Goal: Communication & Community: Answer question/provide support

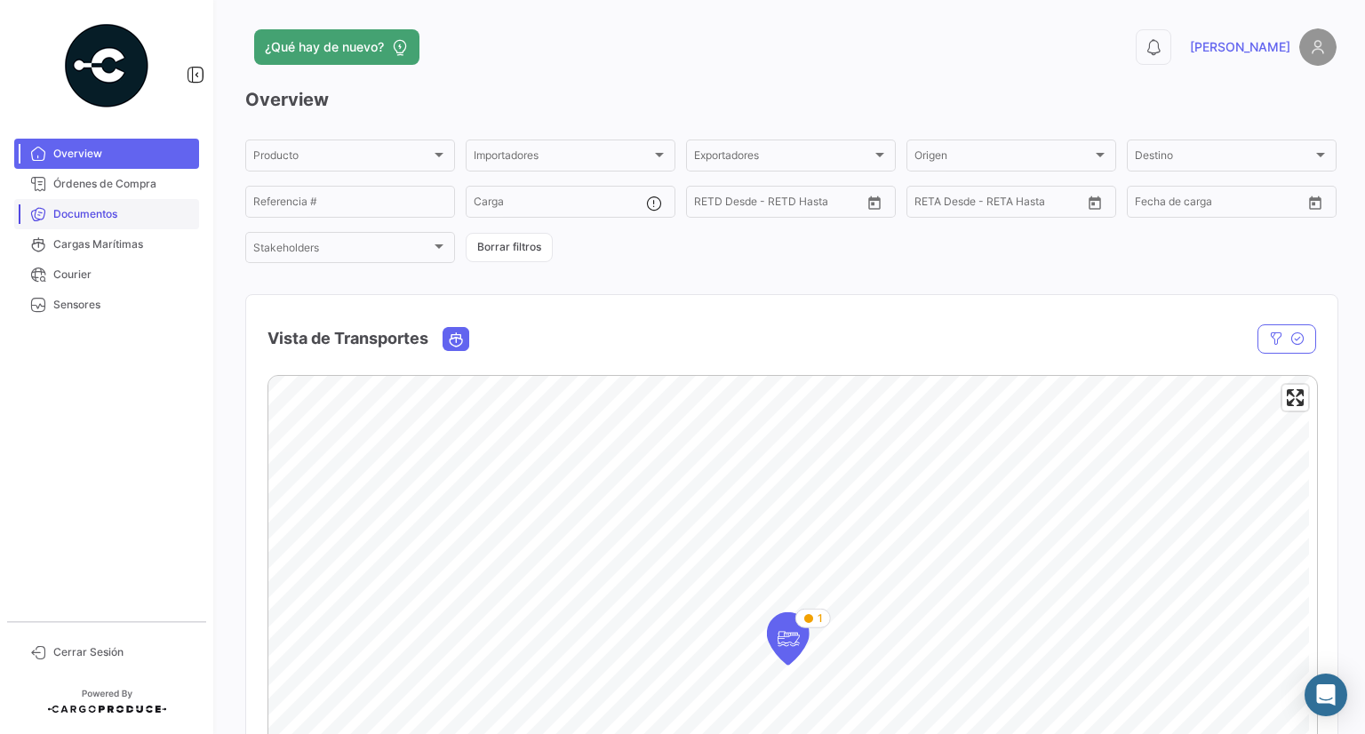
click at [76, 211] on span "Documentos" at bounding box center [122, 214] width 139 height 16
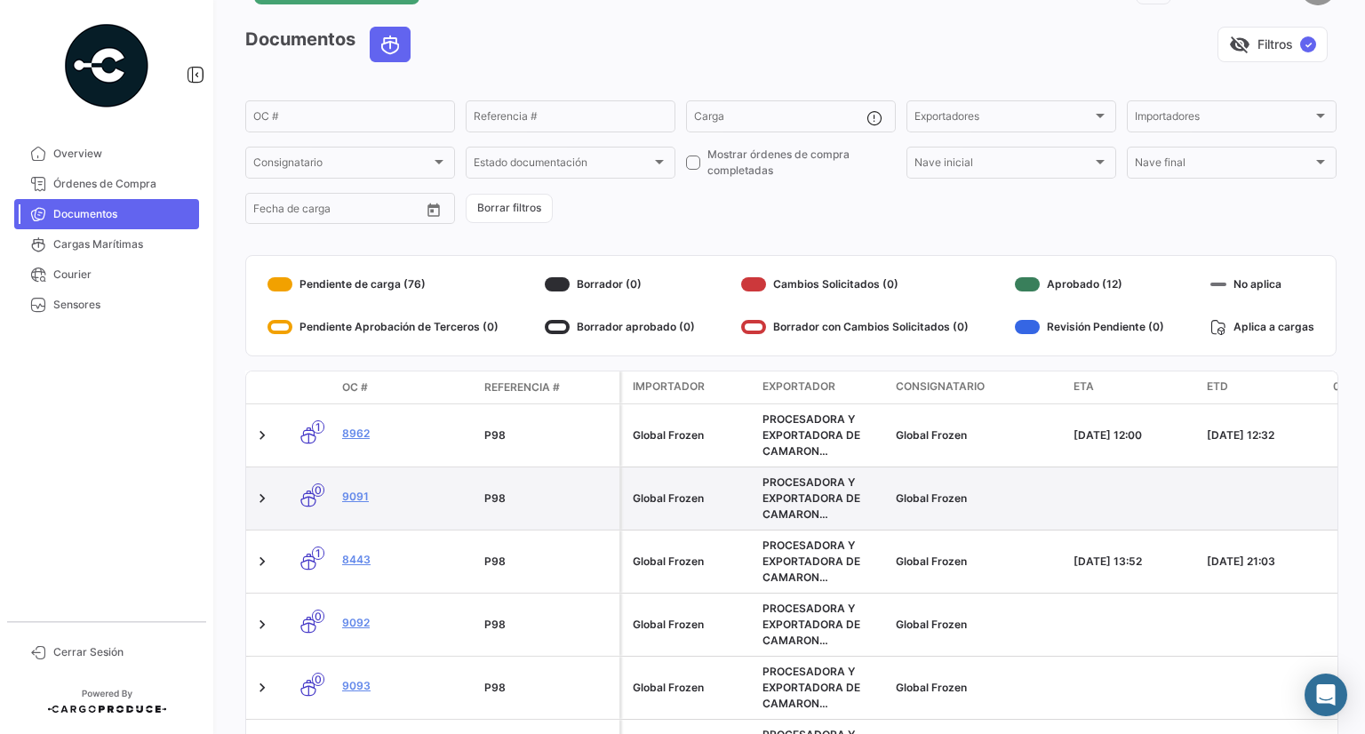
scroll to position [89, 0]
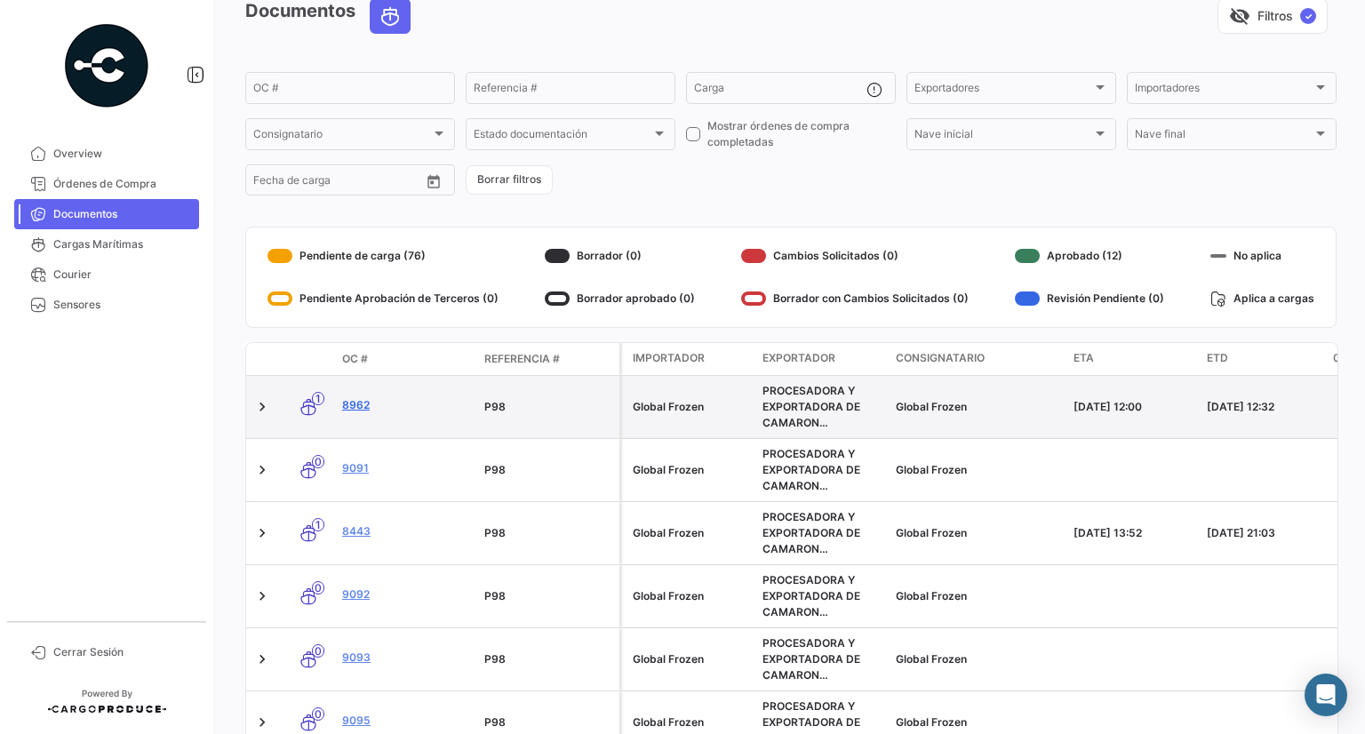
click at [355, 400] on link "8962" at bounding box center [406, 405] width 128 height 16
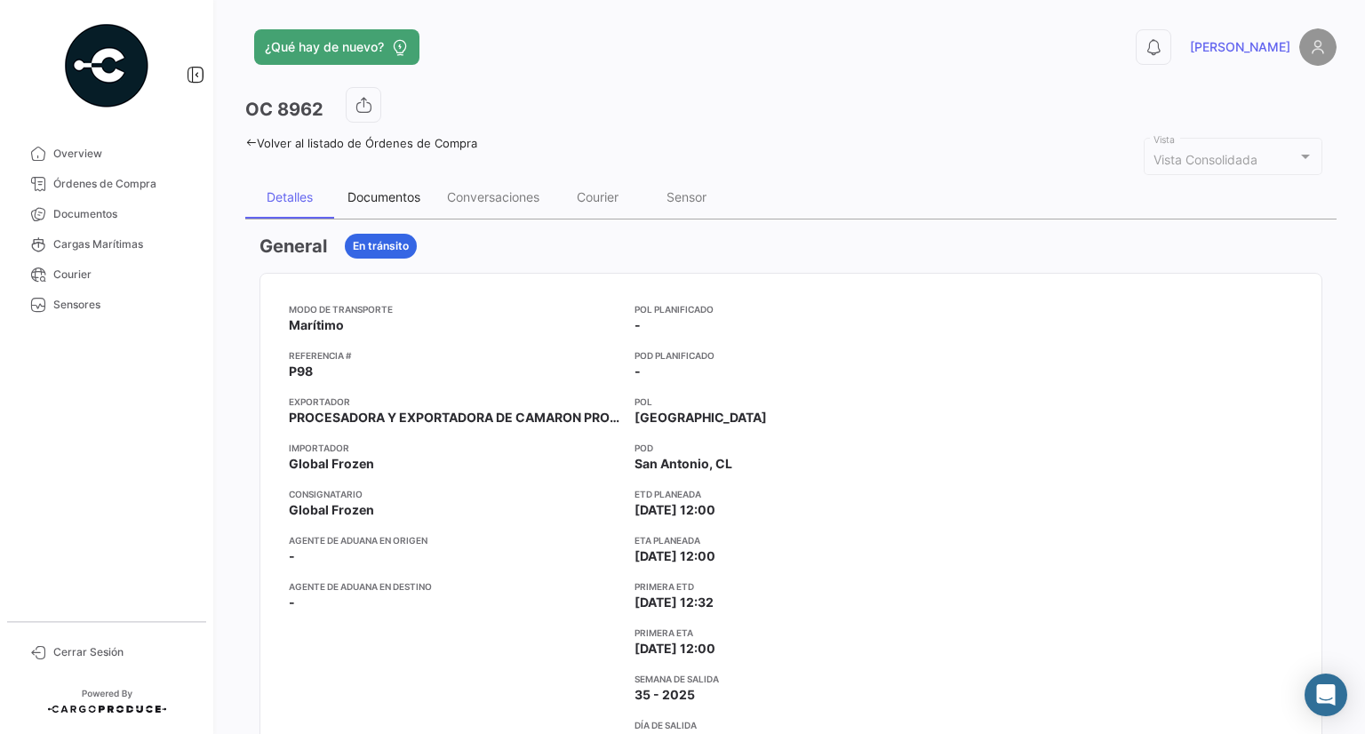
click at [391, 193] on div "Documentos" at bounding box center [383, 196] width 73 height 15
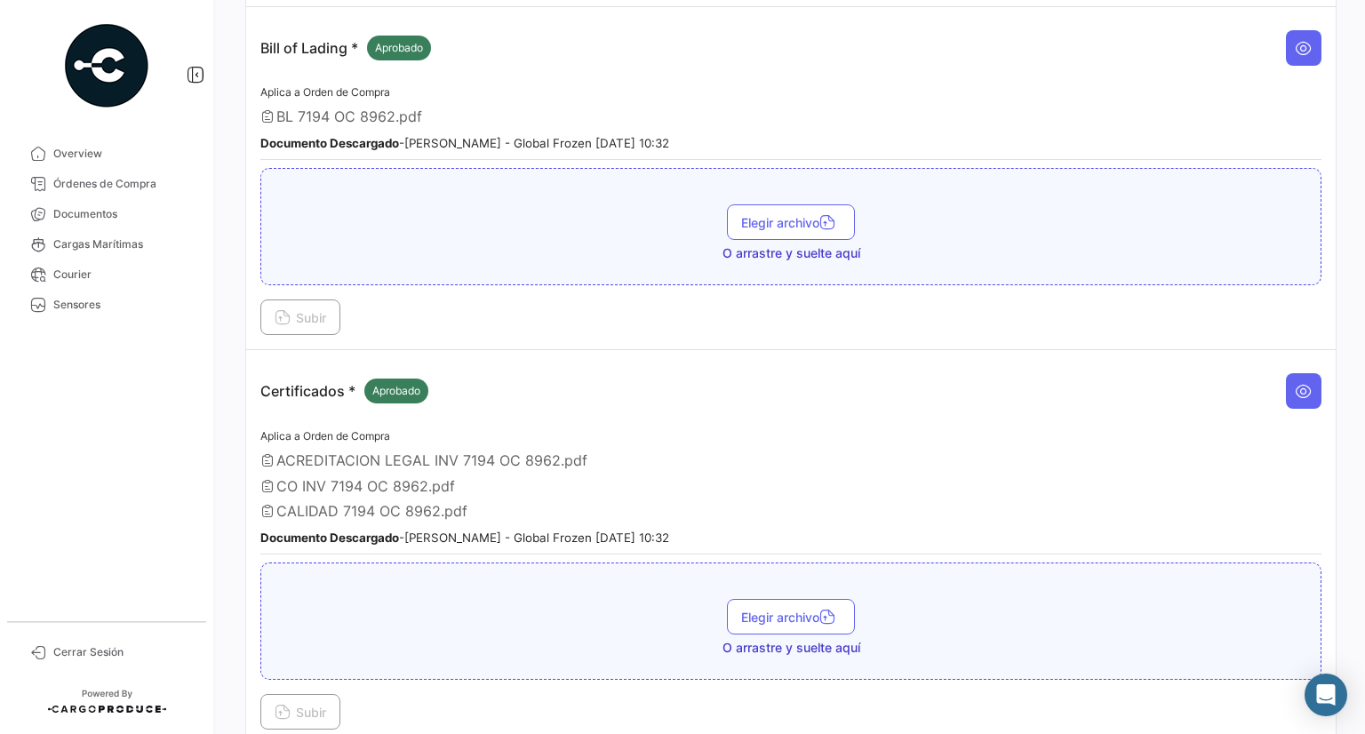
scroll to position [1421, 0]
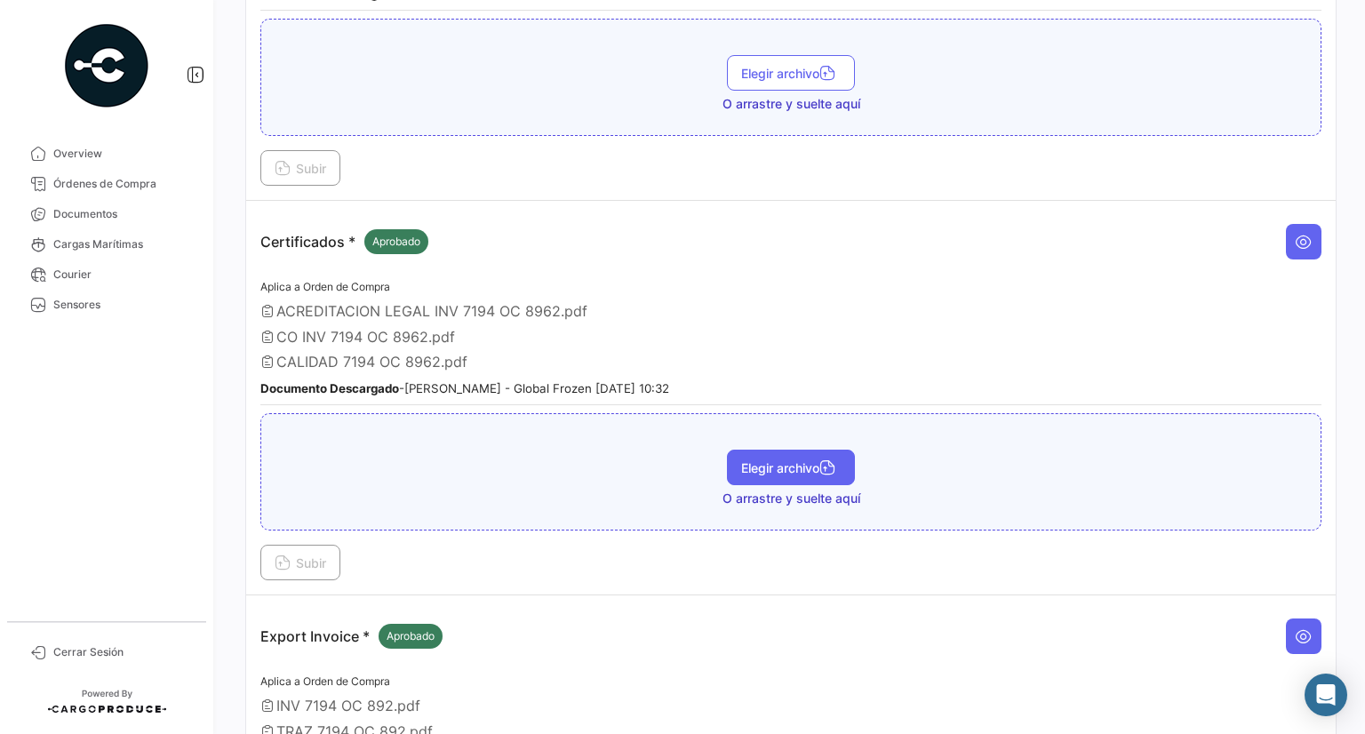
click at [792, 460] on span "Elegir archivo" at bounding box center [791, 467] width 100 height 15
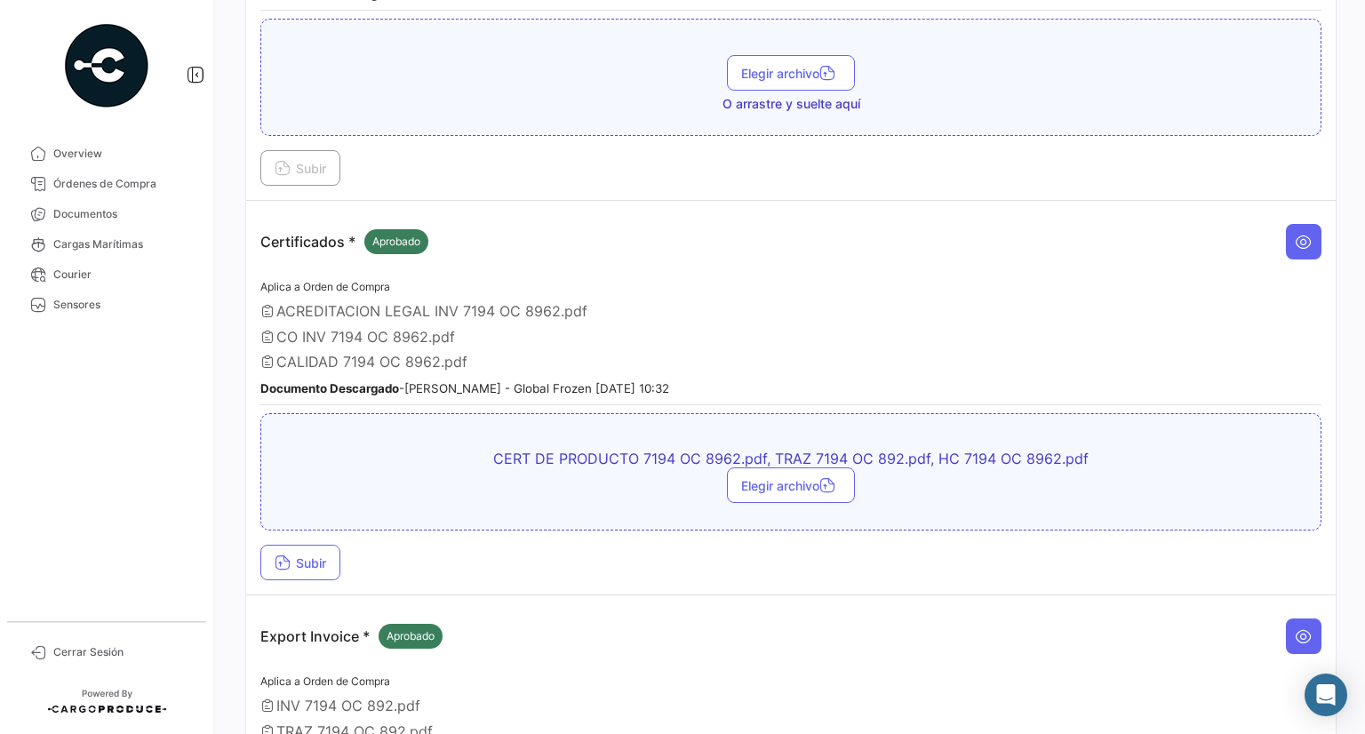
click at [308, 563] on td "Certificados * Aprobado Aplica a Orden de Compra ACREDITACION LEGAL INV 7194 OC…" at bounding box center [790, 398] width 1089 height 394
click at [316, 555] on button "Subir" at bounding box center [300, 563] width 80 height 36
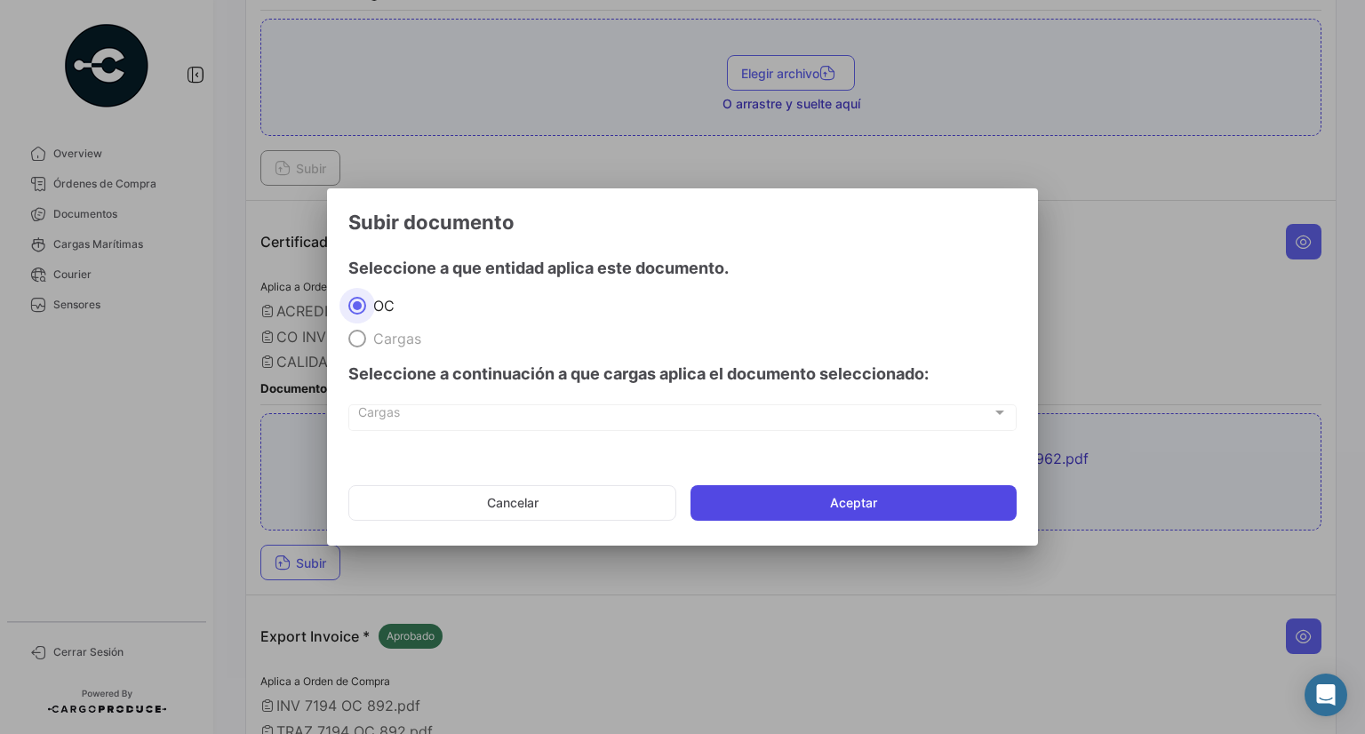
click at [800, 512] on button "Aceptar" at bounding box center [853, 503] width 326 height 36
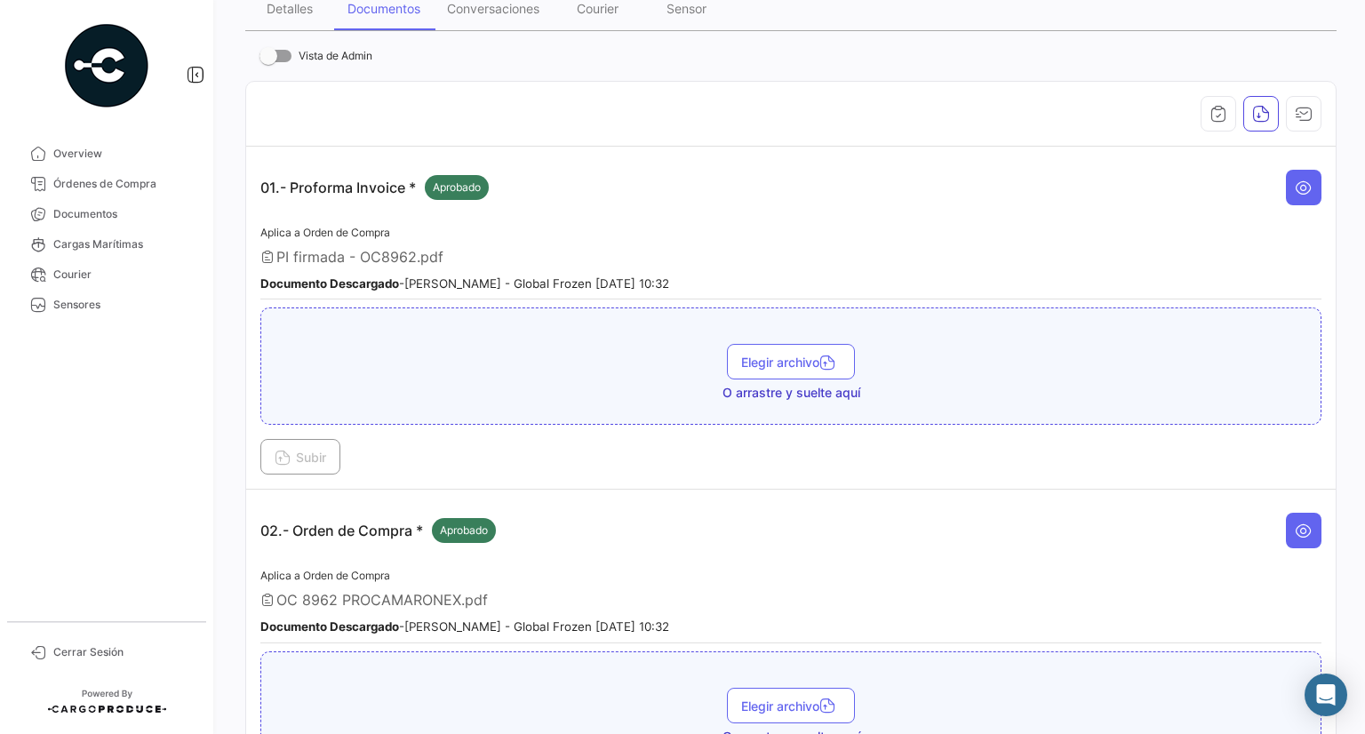
scroll to position [0, 0]
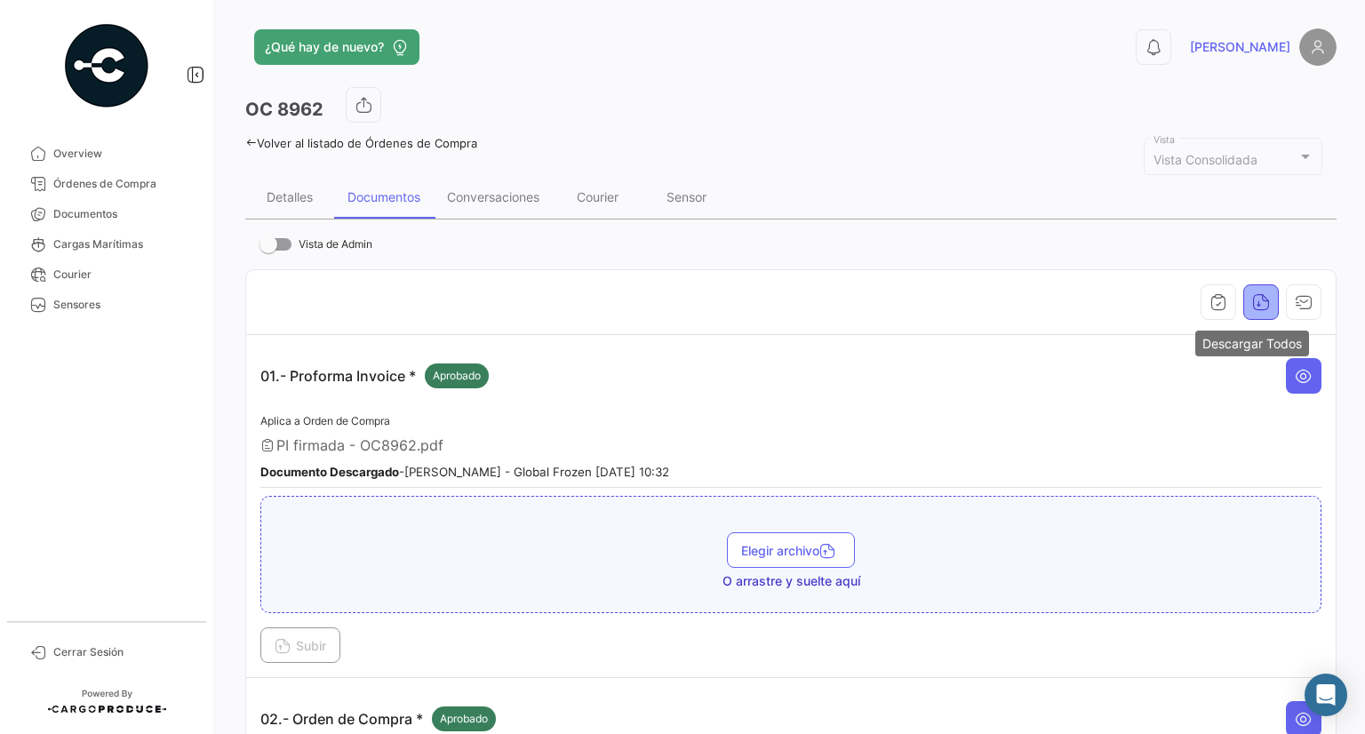
click at [1252, 305] on icon "button" at bounding box center [1261, 302] width 18 height 18
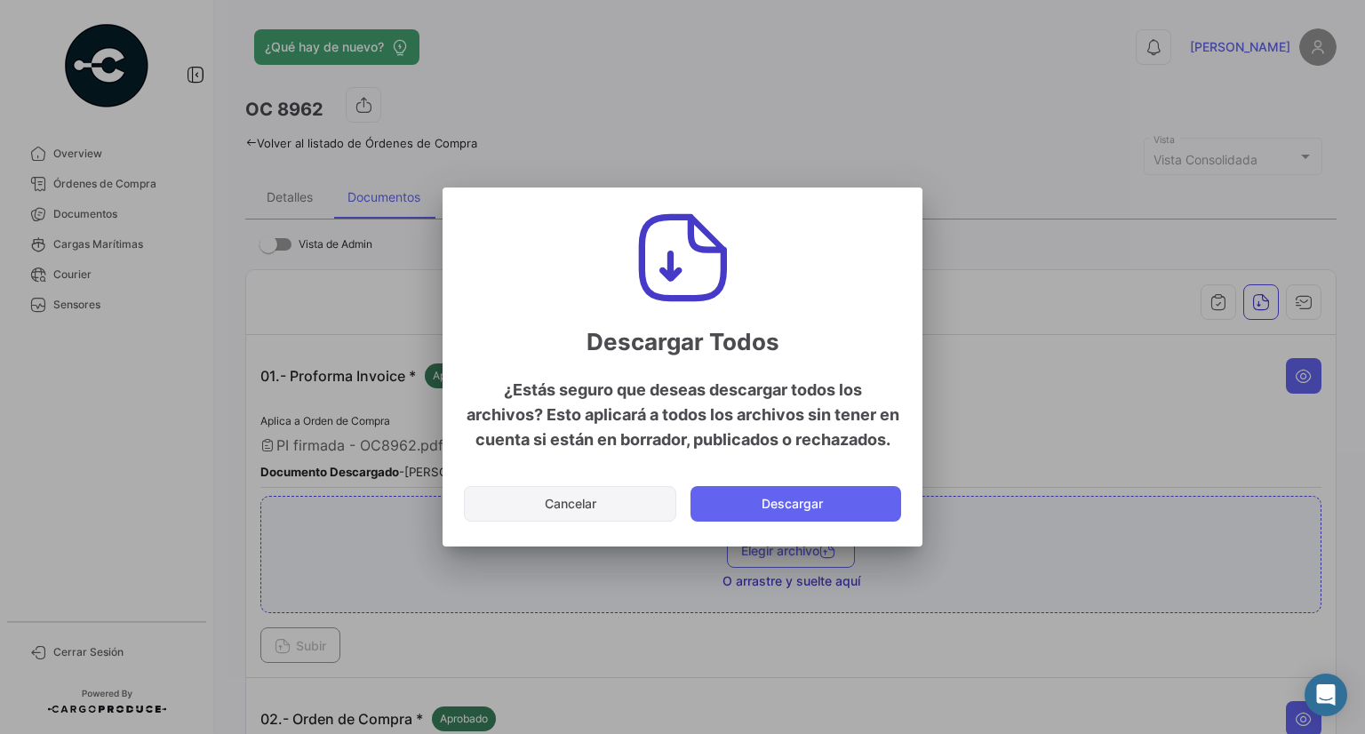
click at [604, 516] on button "Cancelar" at bounding box center [570, 504] width 212 height 36
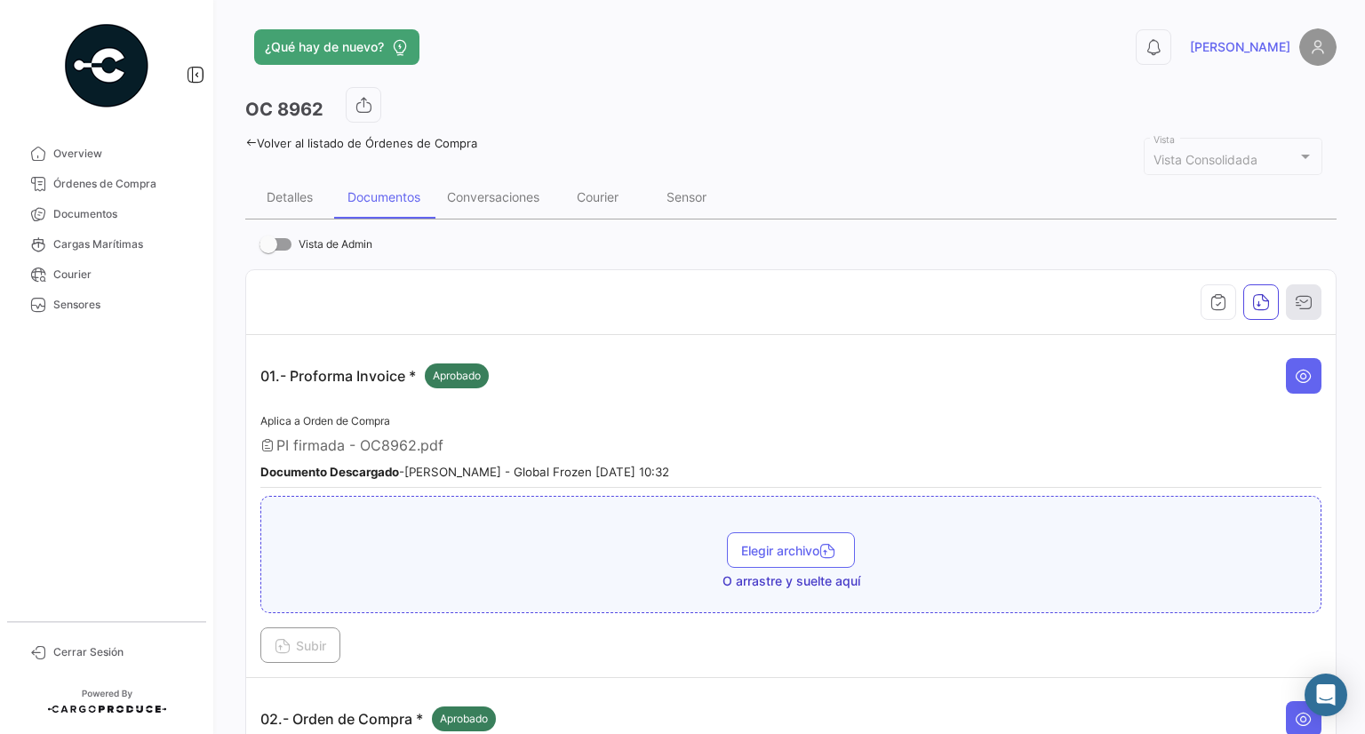
click at [1301, 312] on button "button" at bounding box center [1304, 302] width 36 height 36
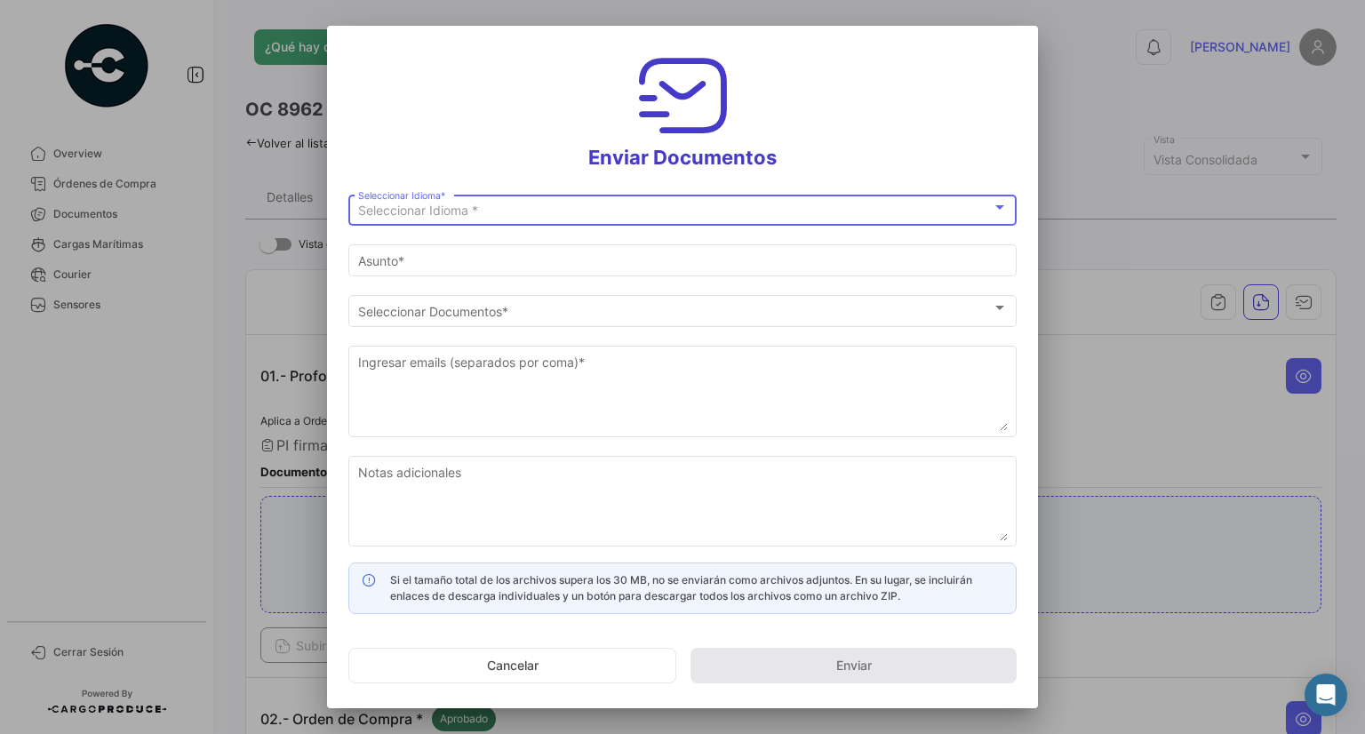
click at [575, 214] on div "Seleccionar Idioma *" at bounding box center [674, 210] width 633 height 15
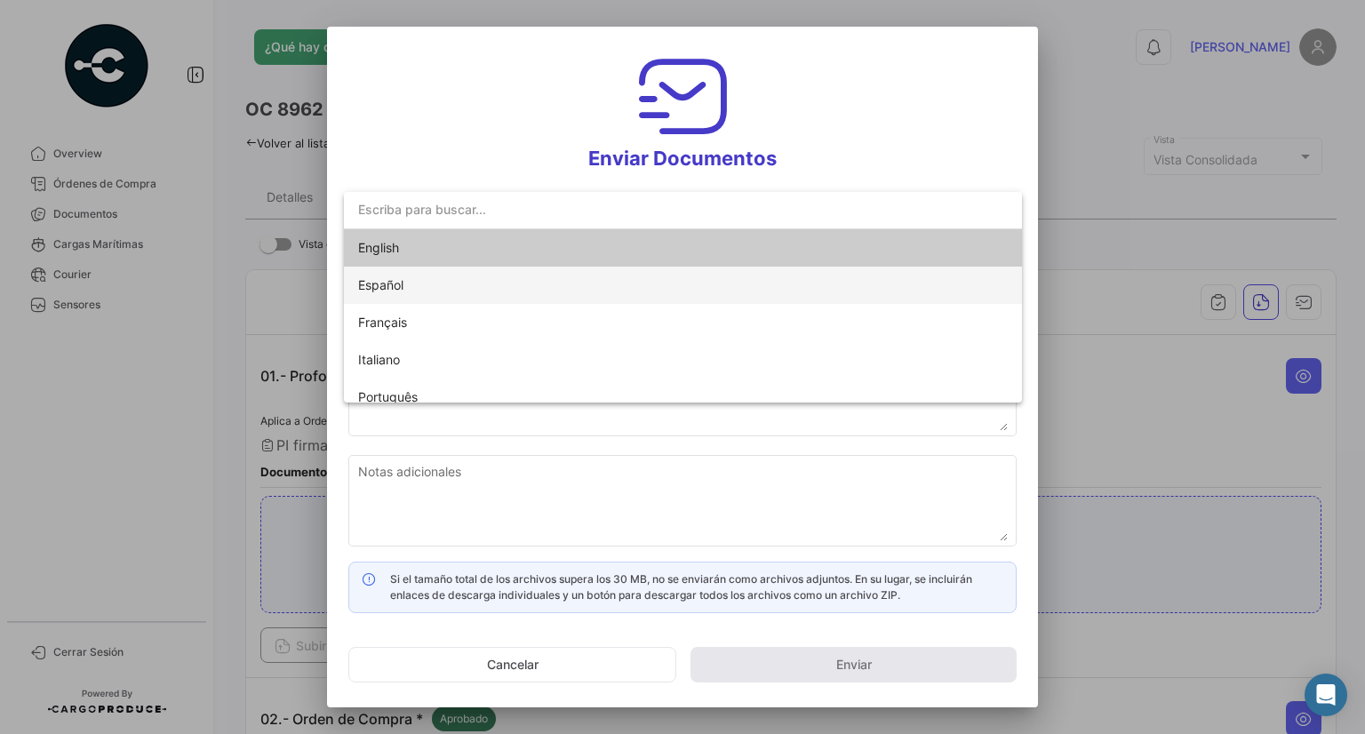
click at [537, 281] on span "Español" at bounding box center [482, 285] width 249 height 37
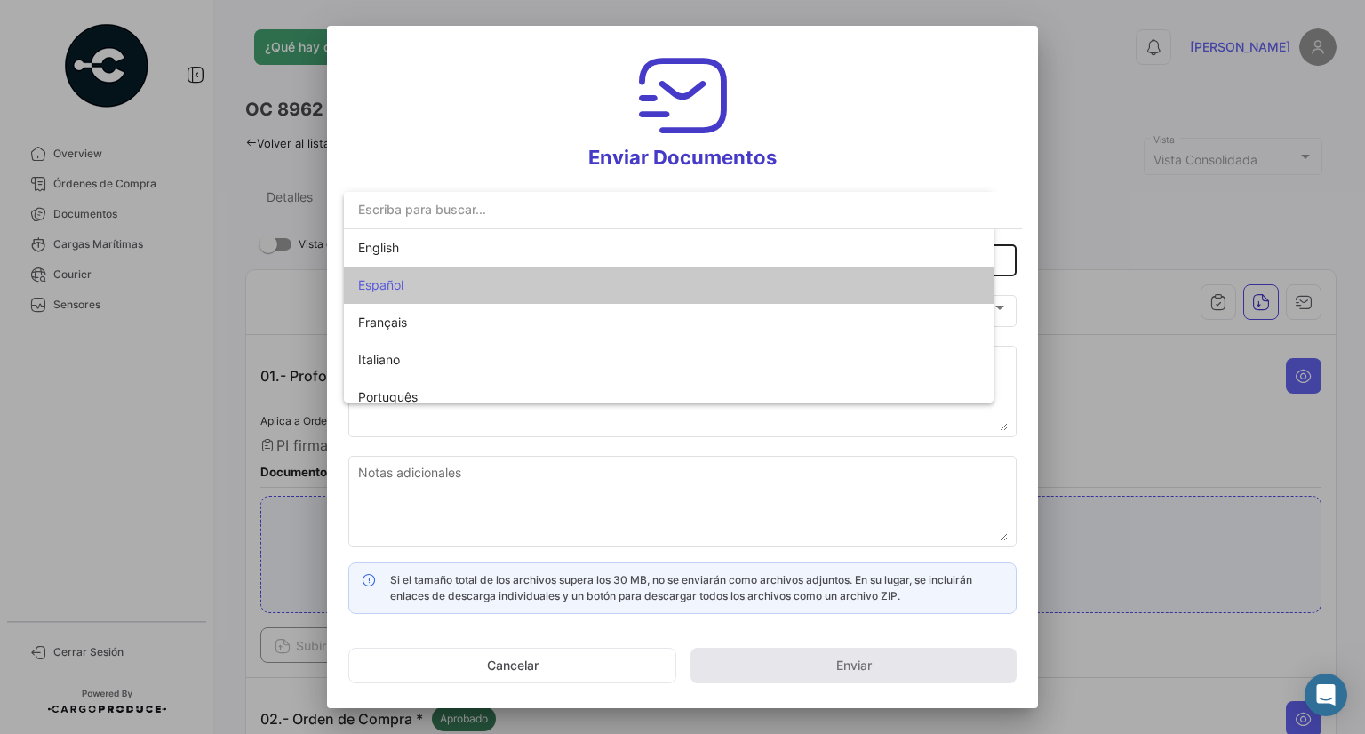
type input "[PERSON_NAME] ha compartido los documentos de la OC # 8962 contigo"
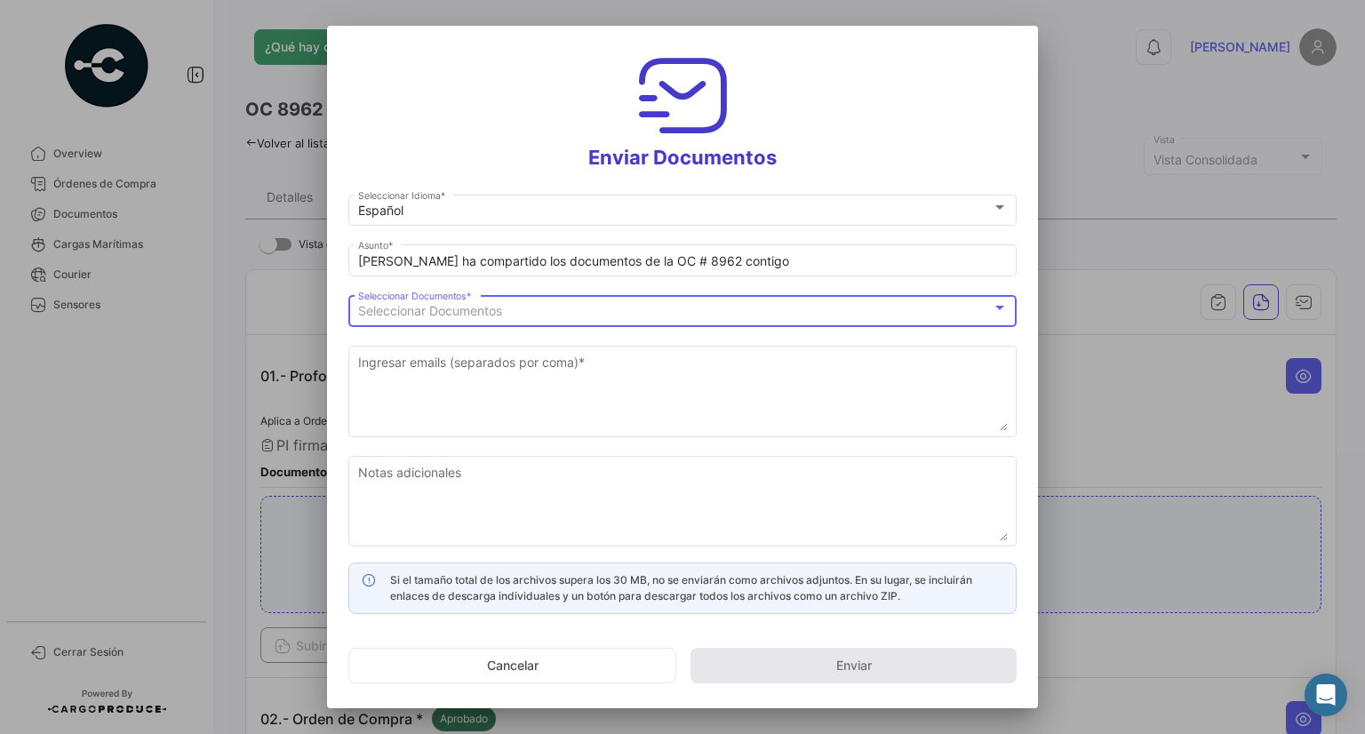
click at [497, 307] on span "Seleccionar Documentos" at bounding box center [430, 310] width 144 height 15
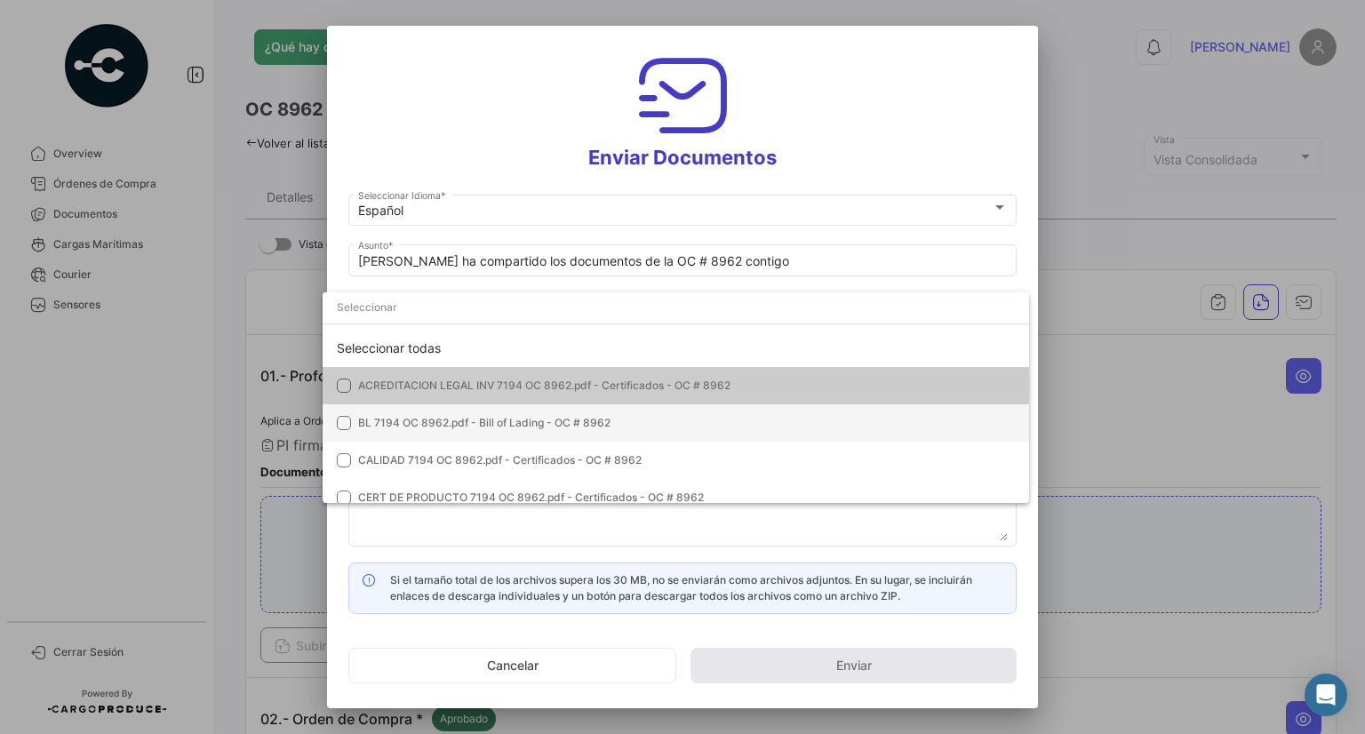
scroll to position [89, 0]
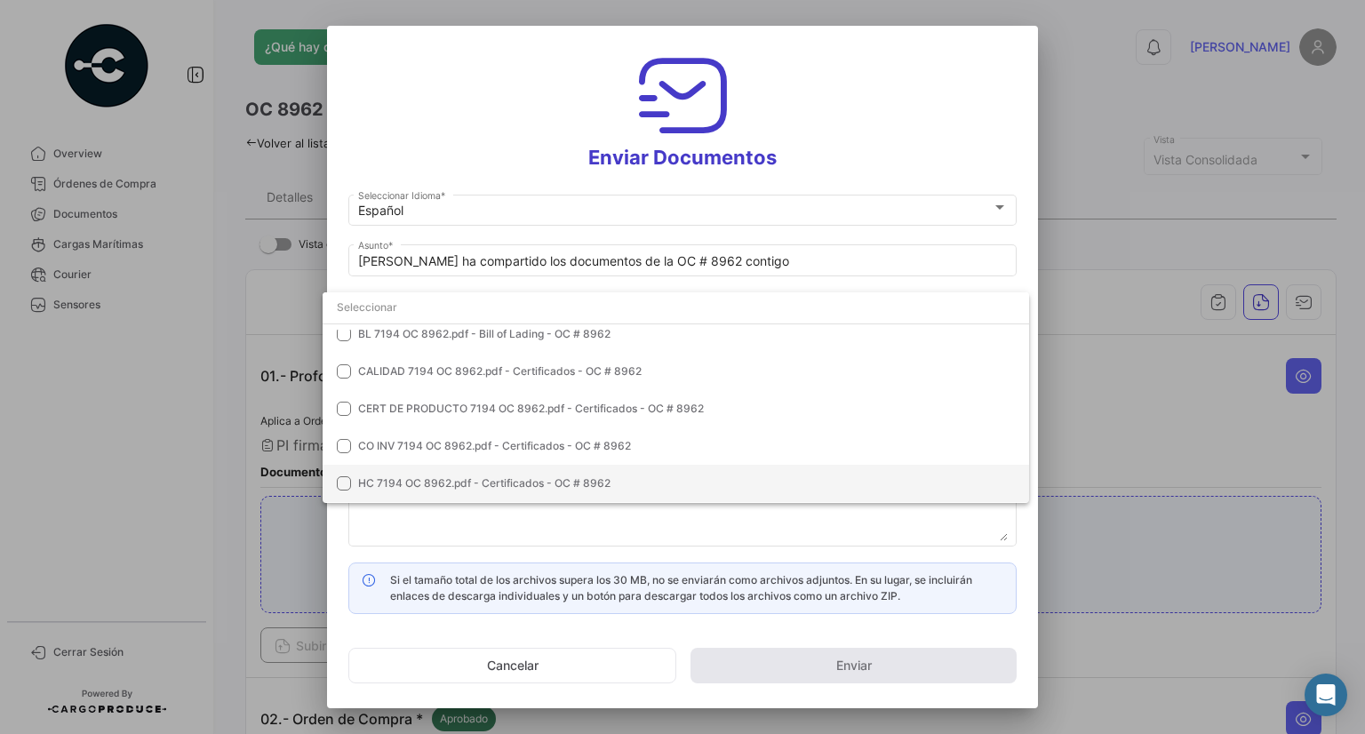
click at [430, 483] on span "HC 7194 OC 8962.pdf - Certificados - OC # 8962" at bounding box center [484, 482] width 252 height 13
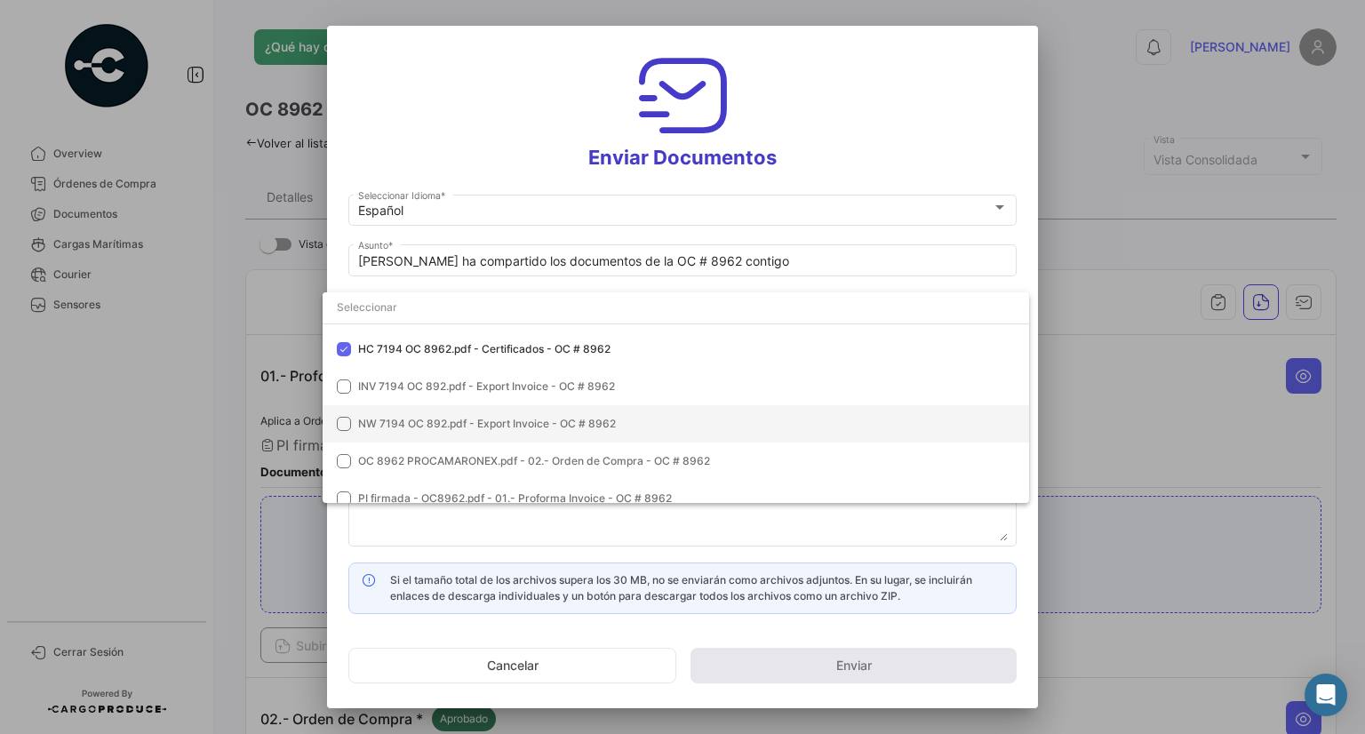
scroll to position [134, 0]
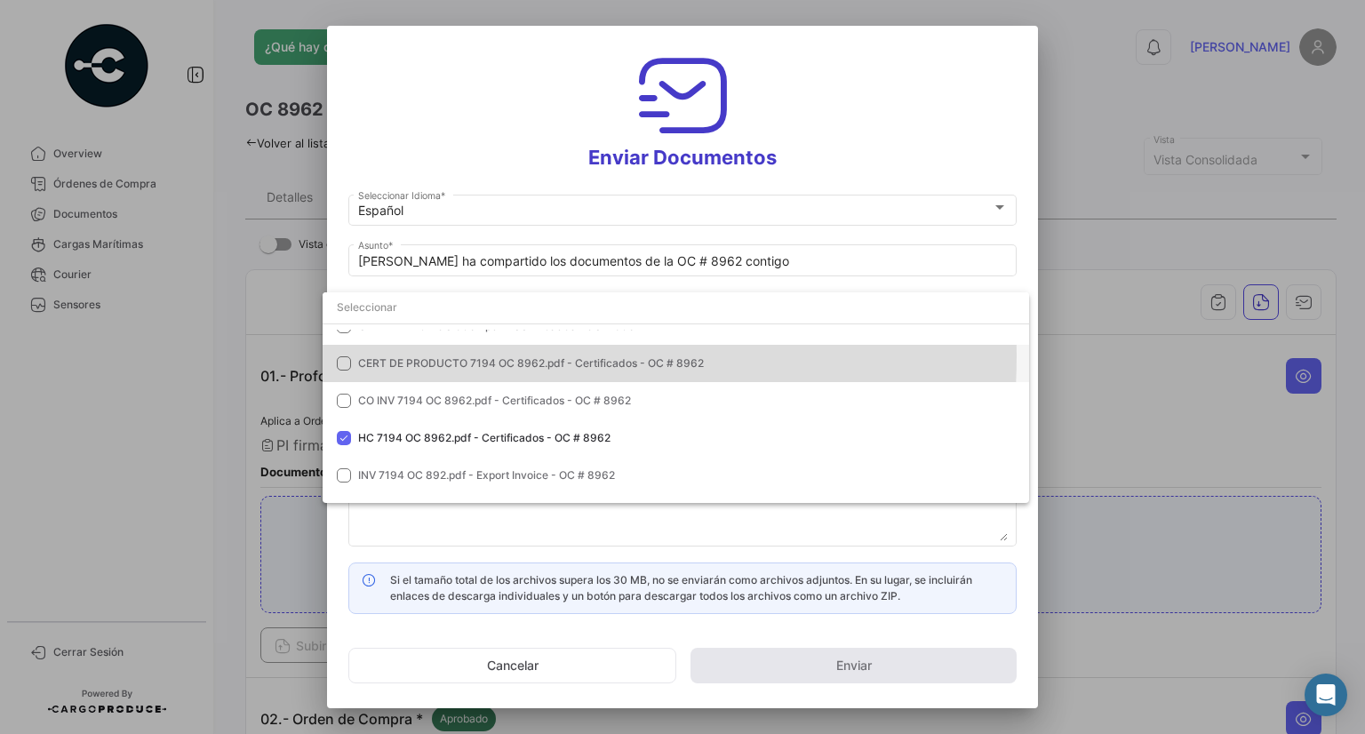
click at [484, 356] on span "CERT DE PRODUCTO 7194 OC 8962.pdf - Certificados - OC # 8962" at bounding box center [531, 362] width 346 height 13
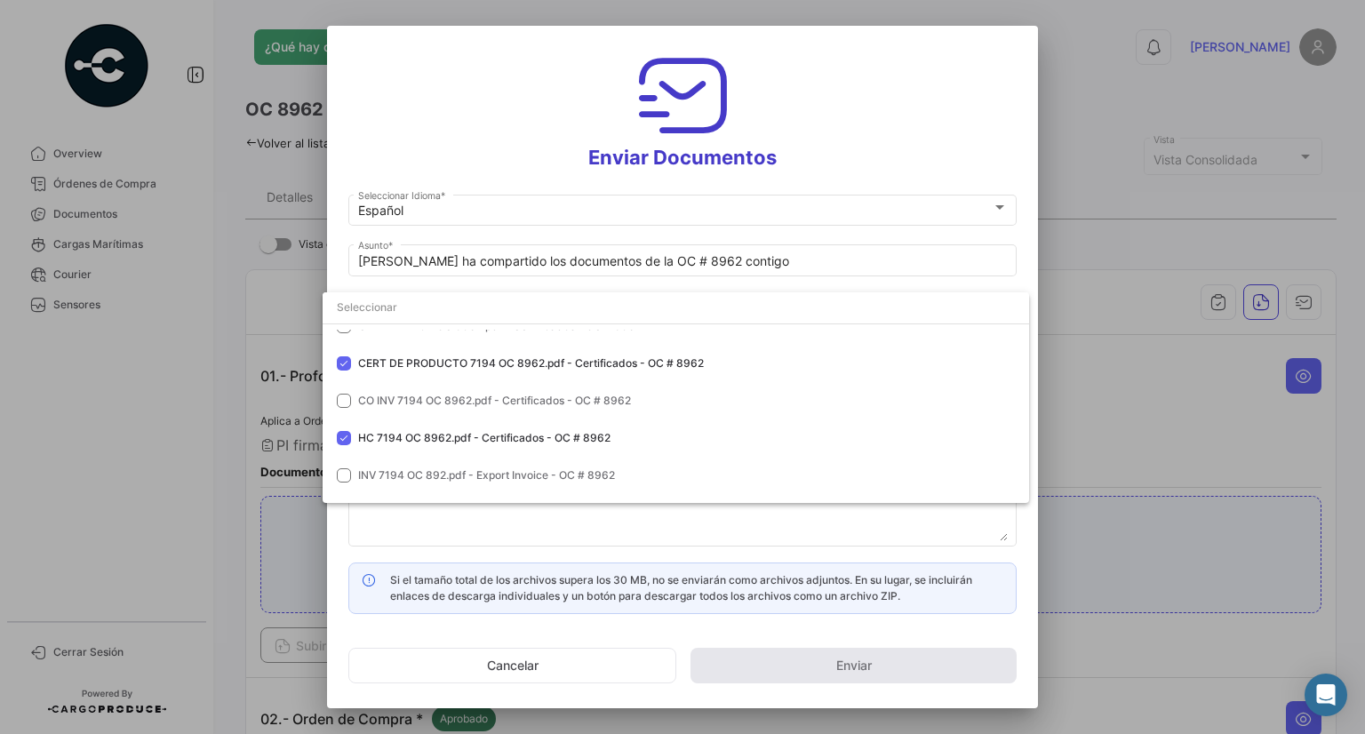
click at [796, 157] on div at bounding box center [682, 367] width 1365 height 734
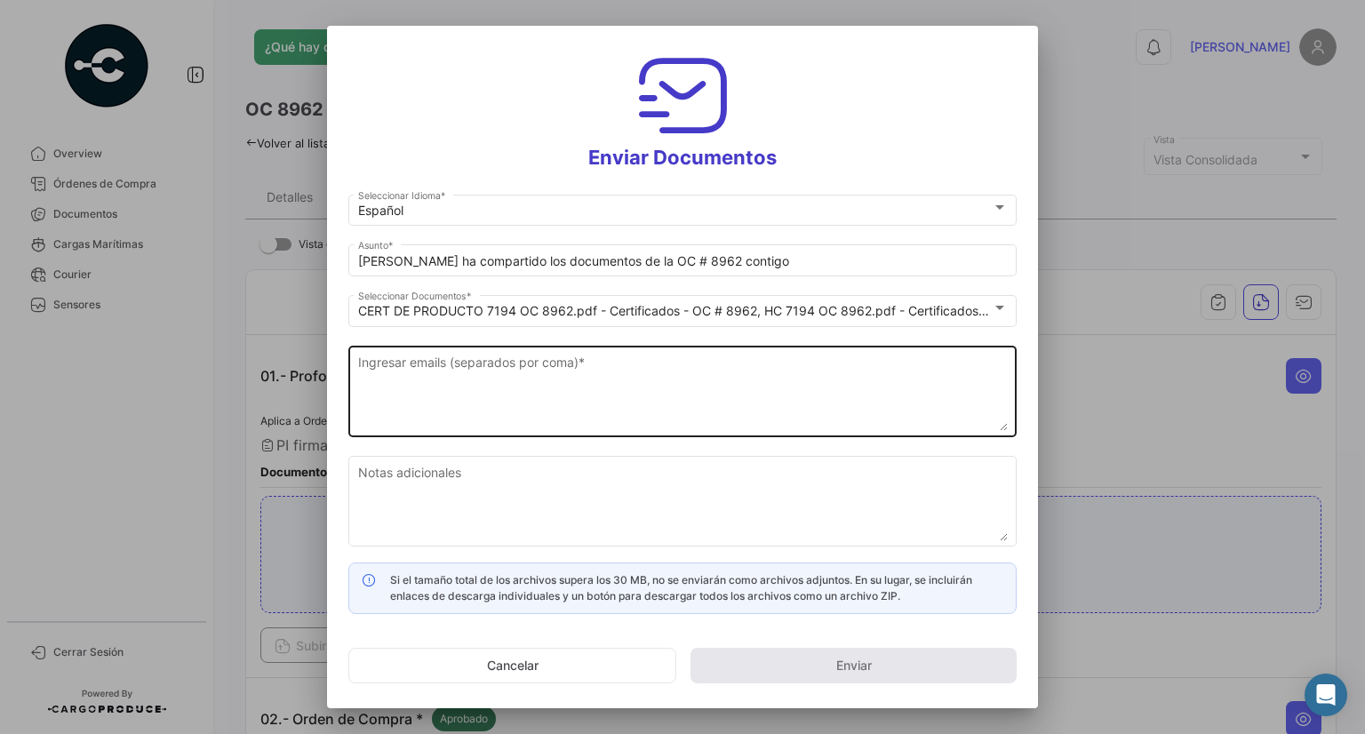
click at [473, 392] on textarea "Ingresar emails (separados por coma) *" at bounding box center [682, 392] width 649 height 78
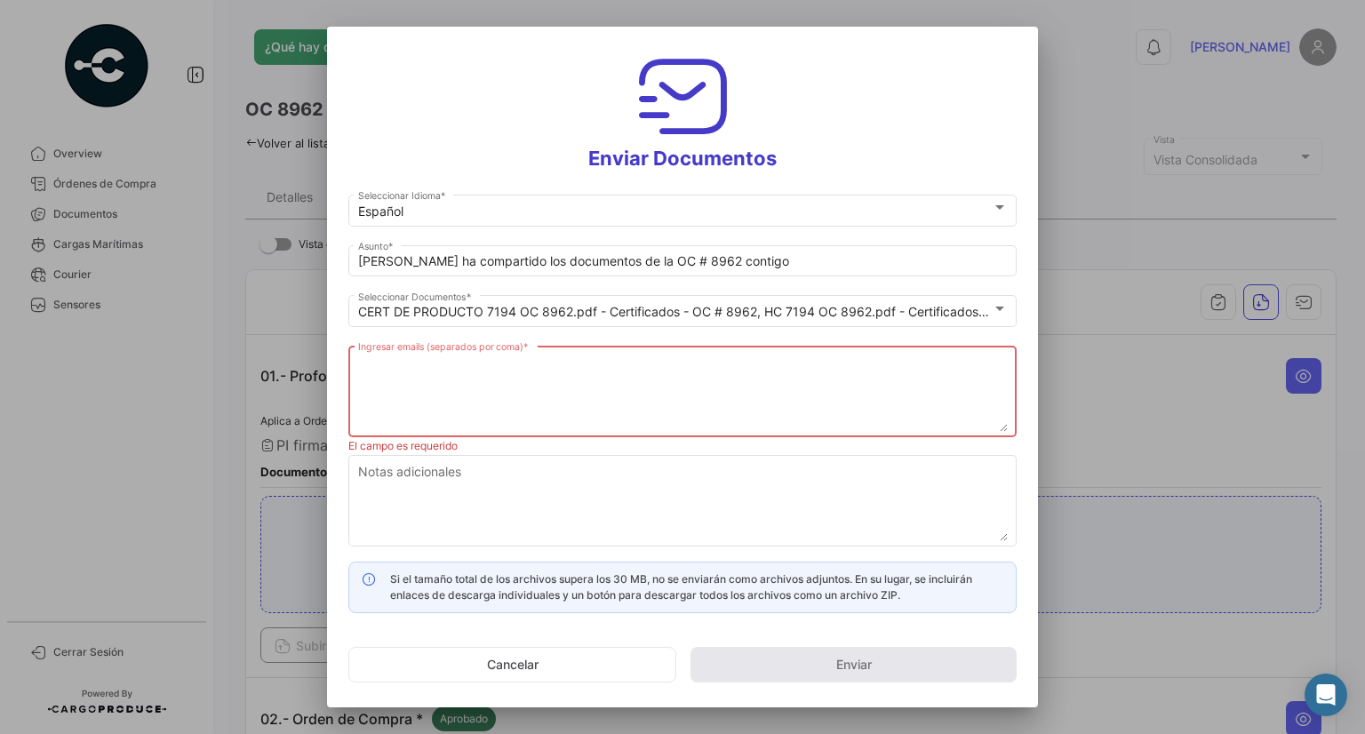
paste textarea "[EMAIL_ADDRESS][DOMAIN_NAME], [EMAIL_ADDRESS][DOMAIN_NAME], [EMAIL_ADDRESS][DOM…"
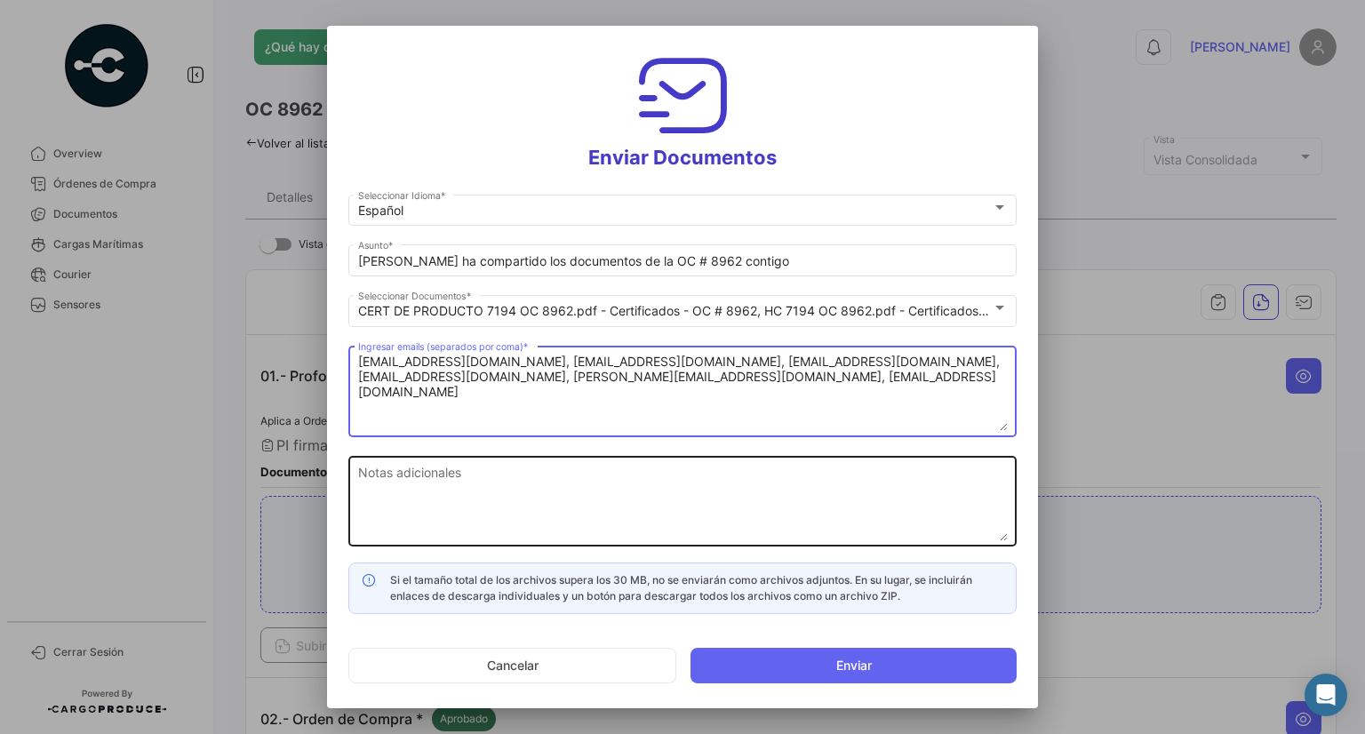
type textarea "[EMAIL_ADDRESS][DOMAIN_NAME], [EMAIL_ADDRESS][DOMAIN_NAME], [EMAIL_ADDRESS][DOM…"
click at [454, 478] on textarea "Notas adicionales" at bounding box center [682, 502] width 649 height 78
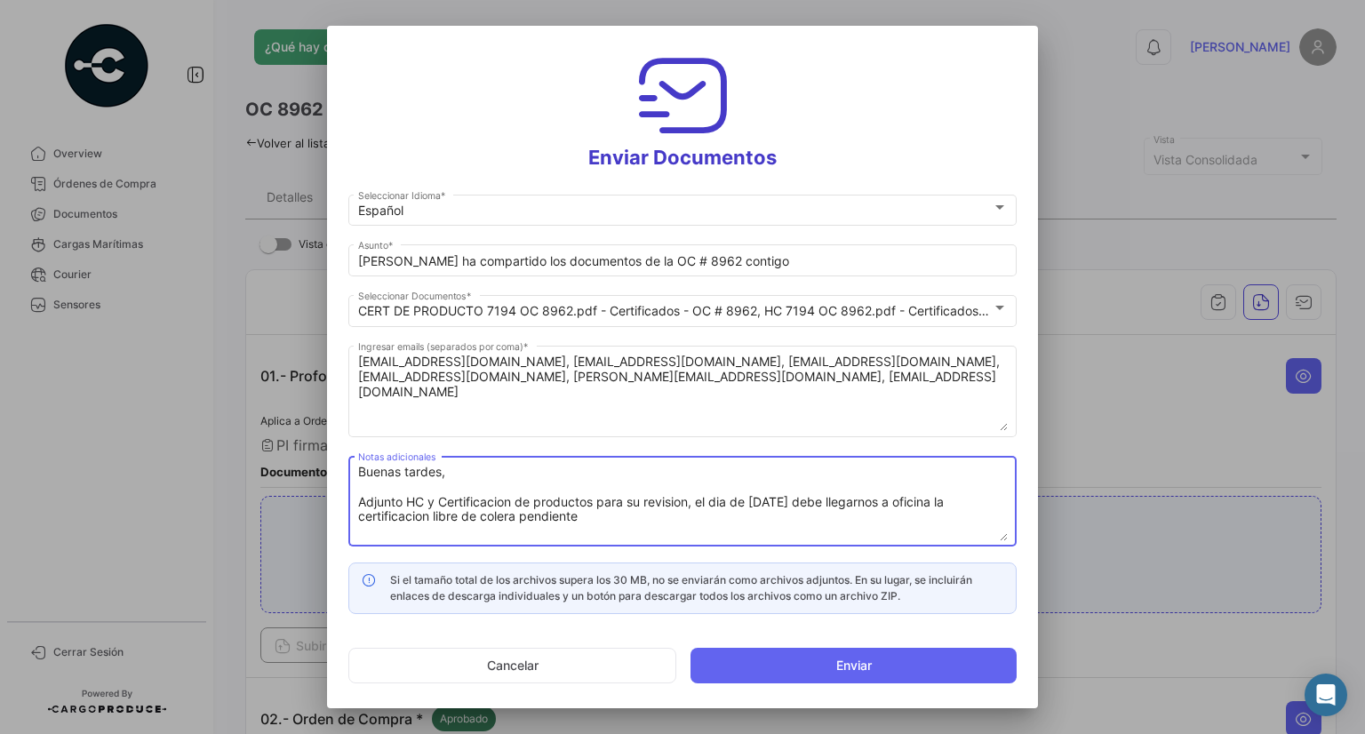
scroll to position [13, 0]
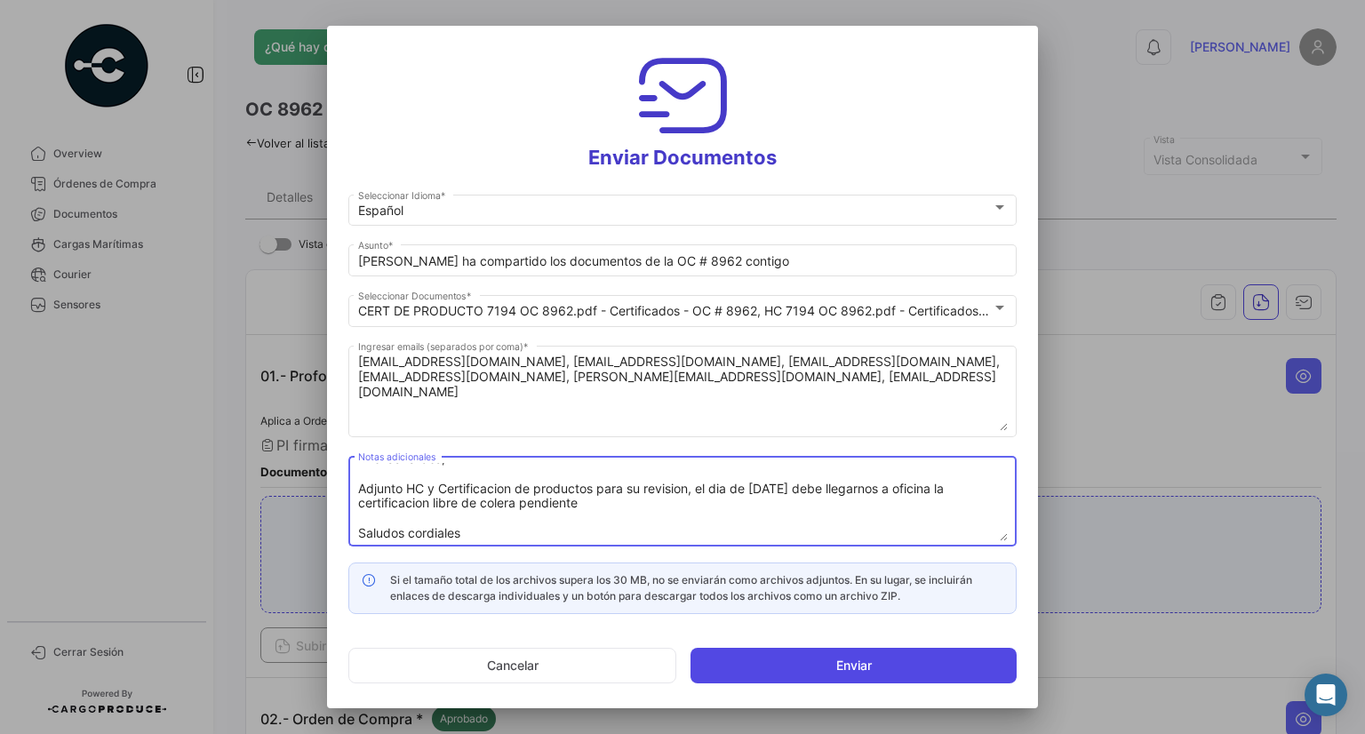
type textarea "Buenas tardes, Adjunto HC y Certificacion de productos para su revision, el dia…"
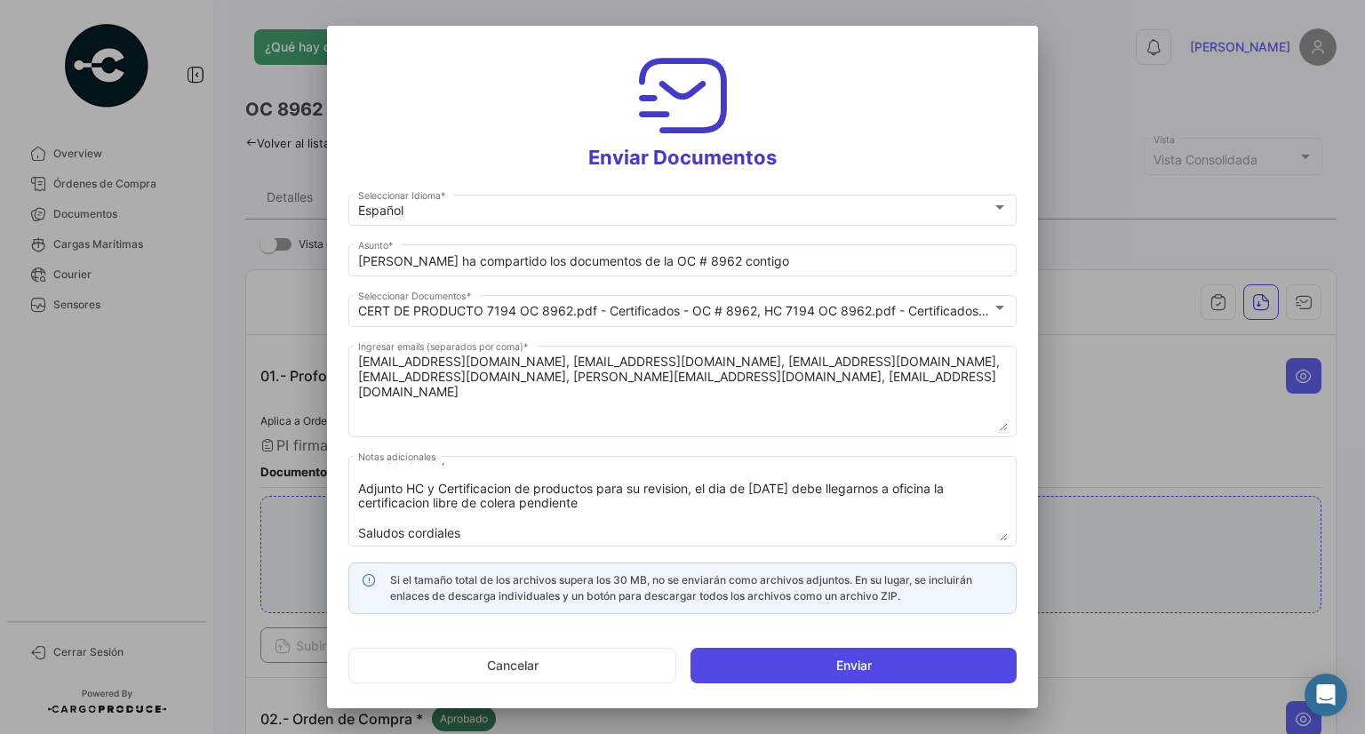
click at [904, 658] on button "Enviar" at bounding box center [853, 666] width 326 height 36
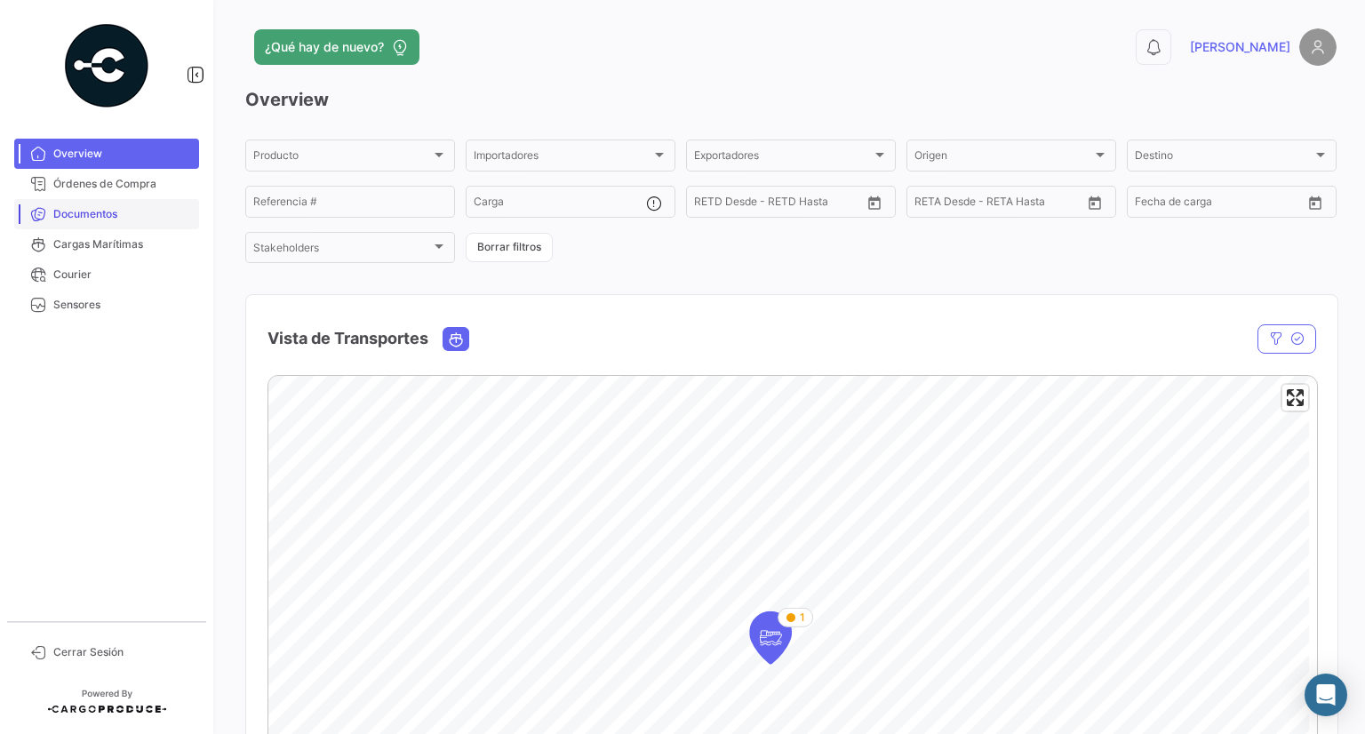
click at [88, 203] on link "Documentos" at bounding box center [106, 214] width 185 height 30
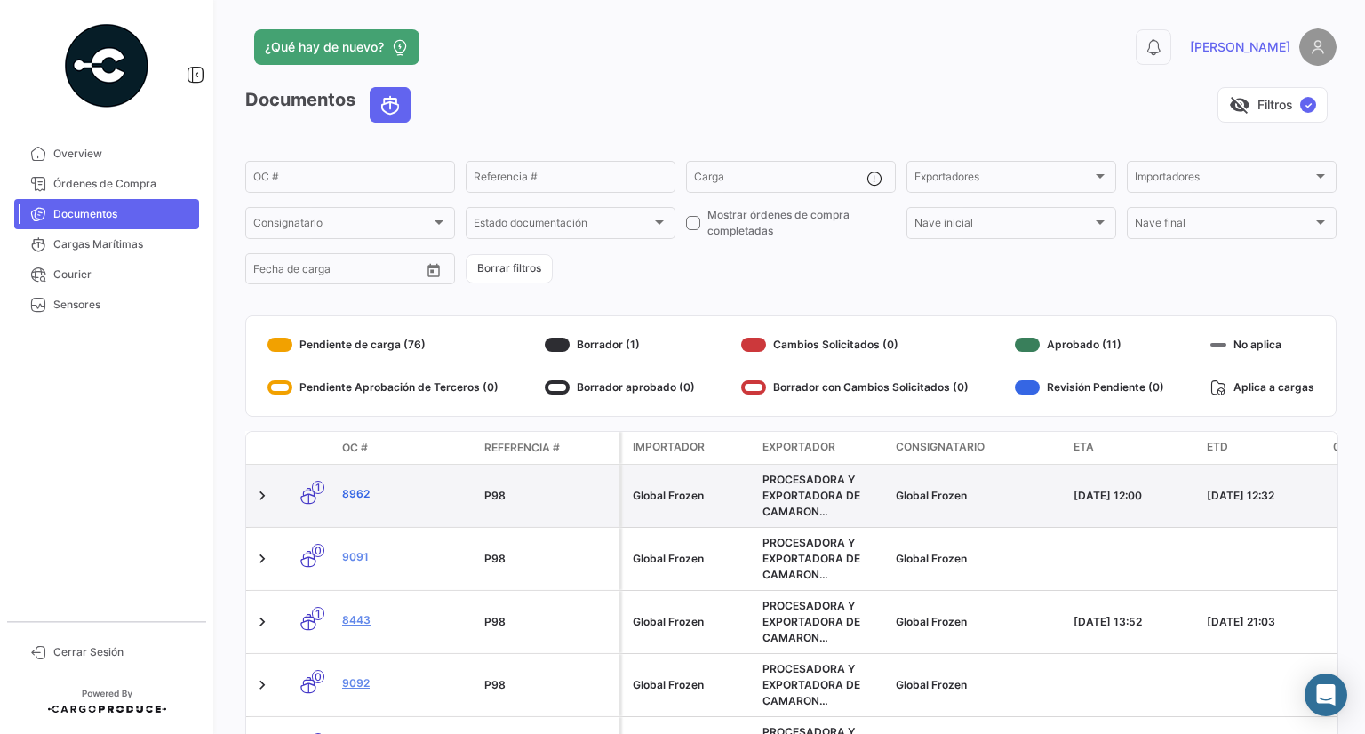
click at [360, 489] on link "8962" at bounding box center [406, 494] width 128 height 16
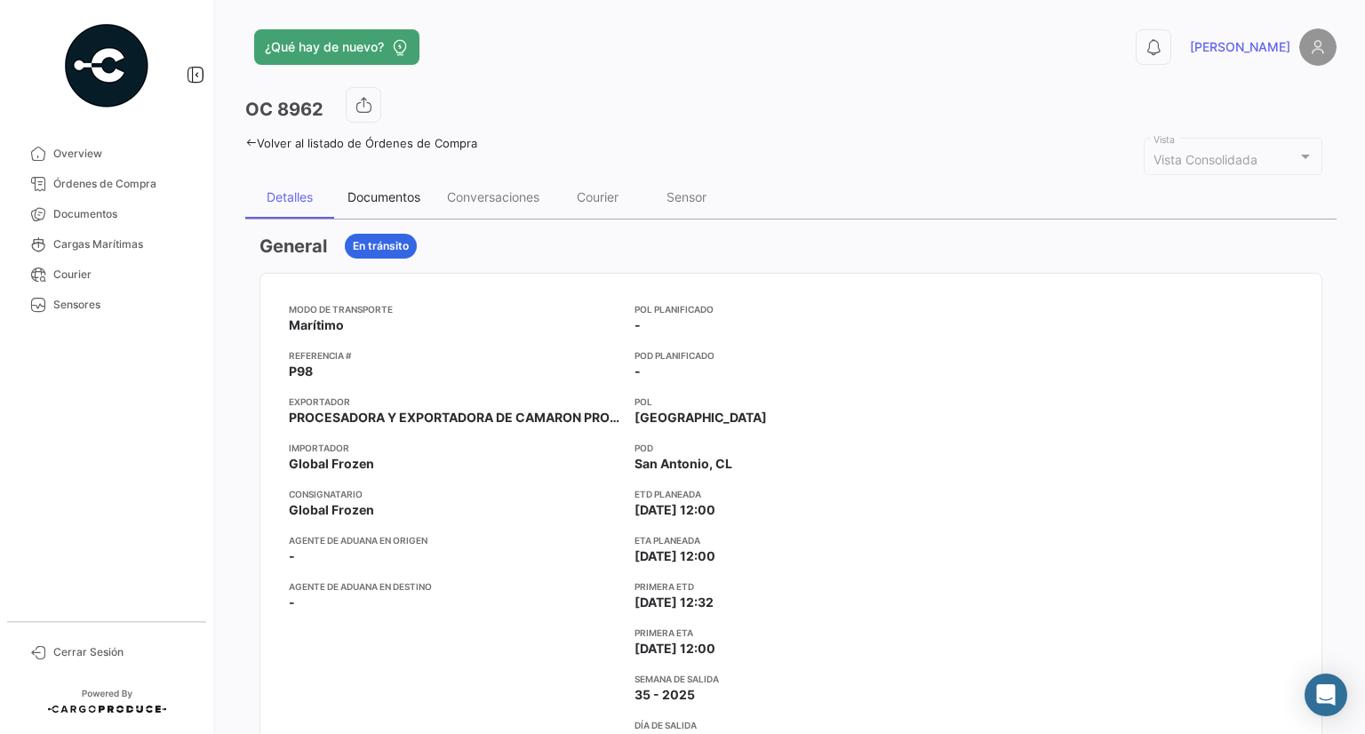
click at [363, 191] on div "Documentos" at bounding box center [383, 196] width 73 height 15
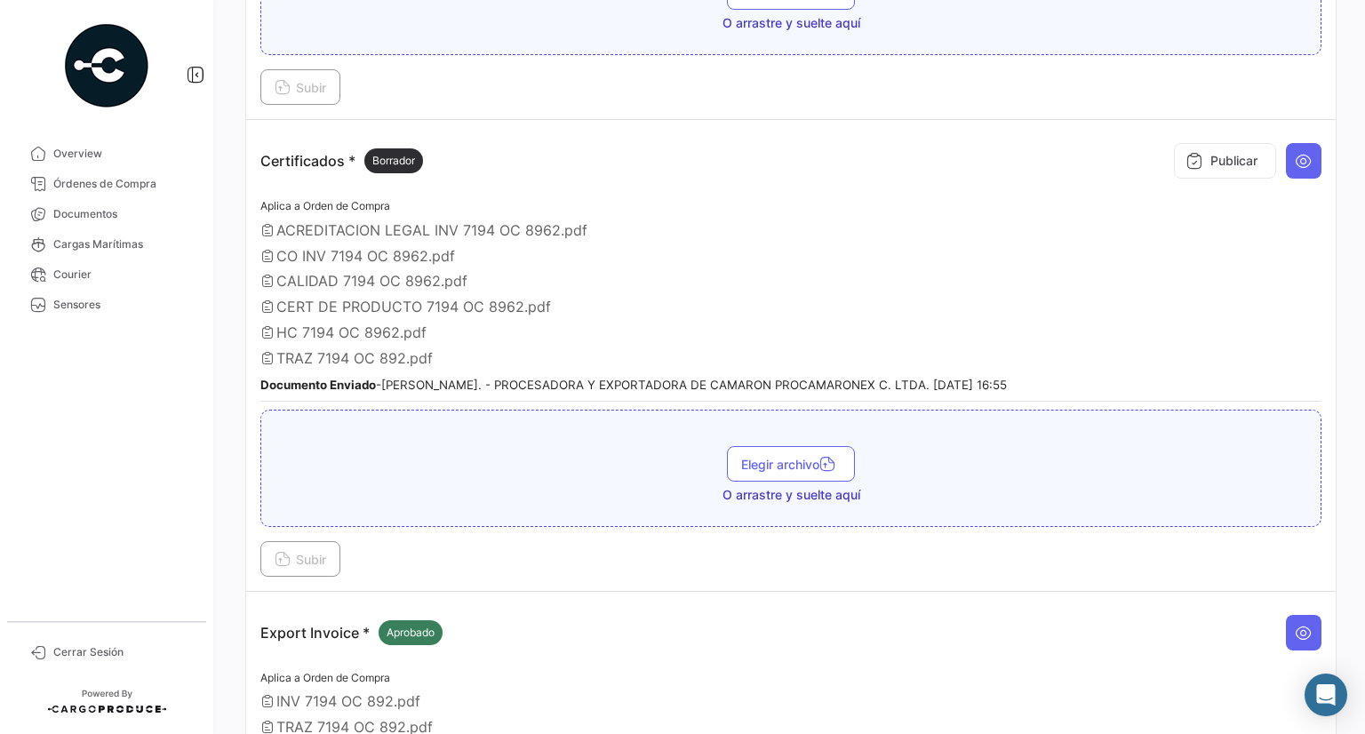
scroll to position [1510, 0]
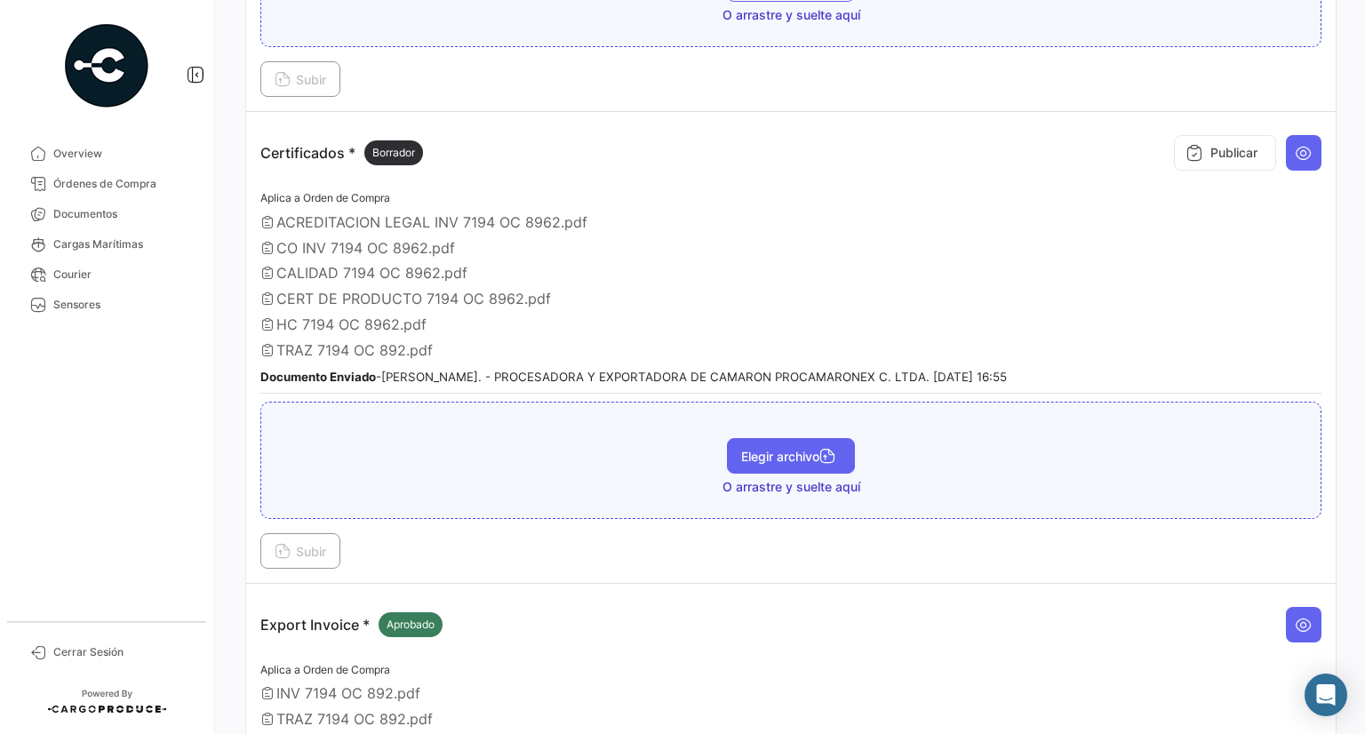
click at [760, 453] on button "Elegir archivo" at bounding box center [791, 456] width 128 height 36
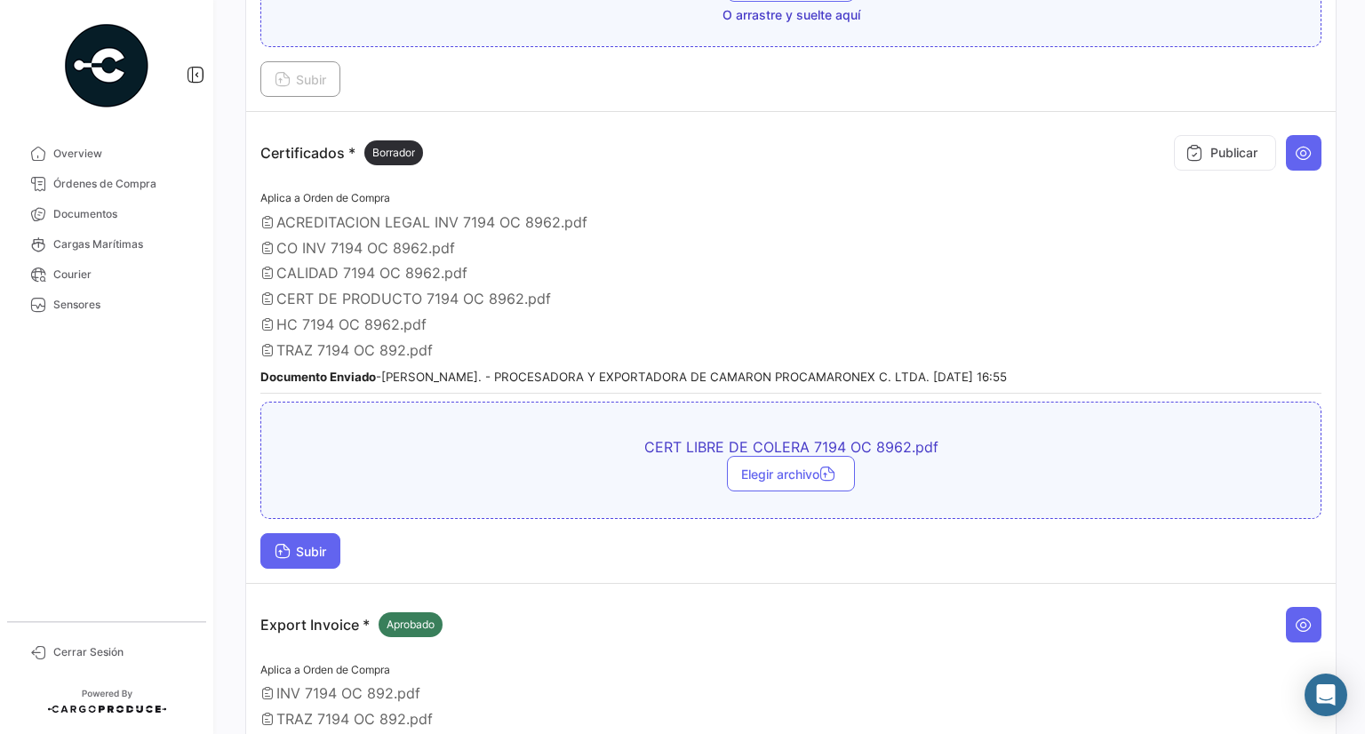
click at [303, 544] on span "Subir" at bounding box center [301, 551] width 52 height 15
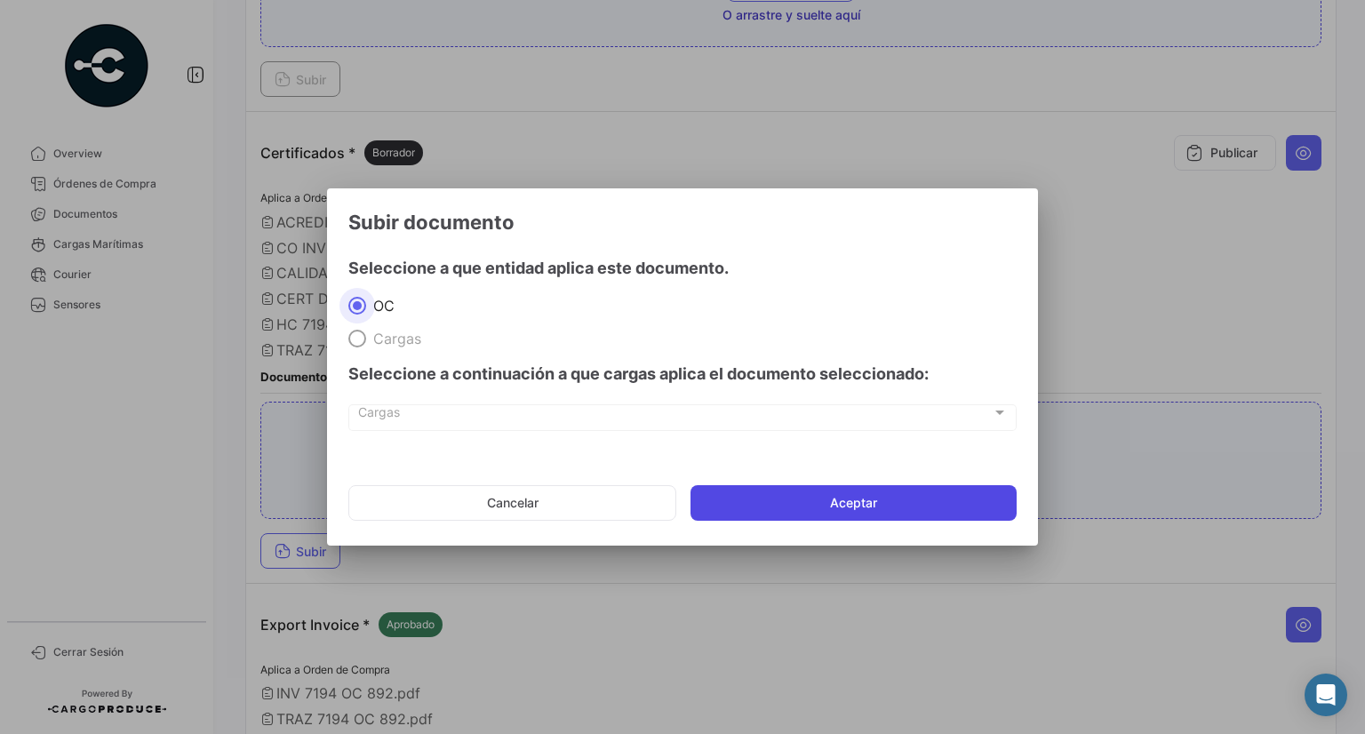
click at [794, 506] on button "Aceptar" at bounding box center [853, 503] width 326 height 36
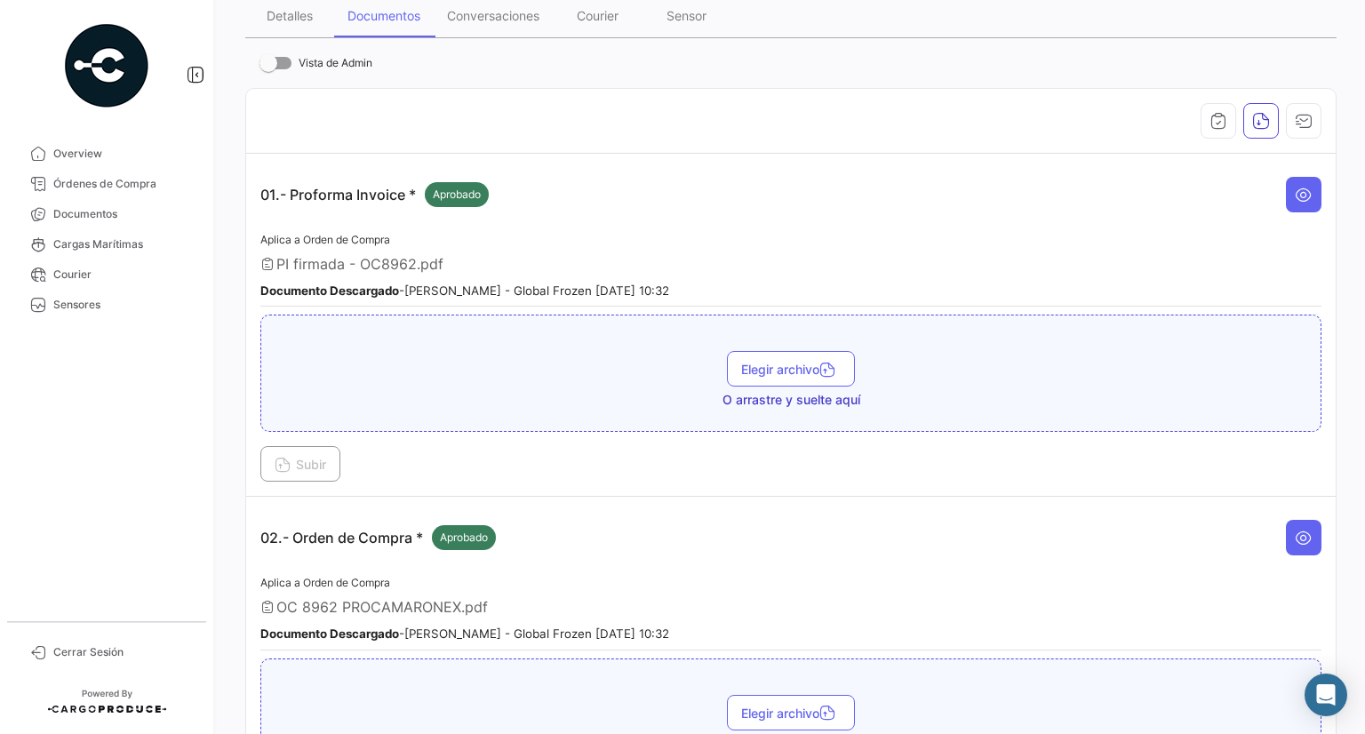
scroll to position [0, 0]
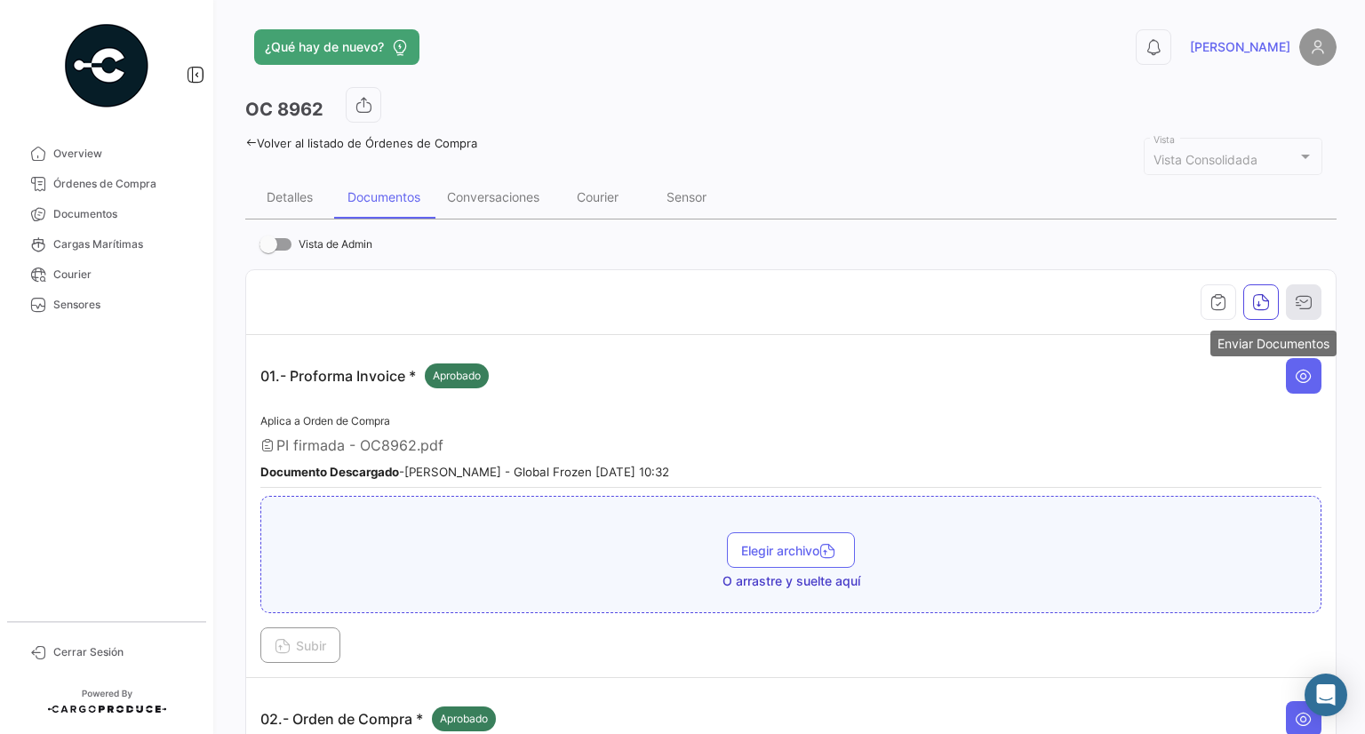
click at [1297, 294] on icon "button" at bounding box center [1303, 302] width 18 height 18
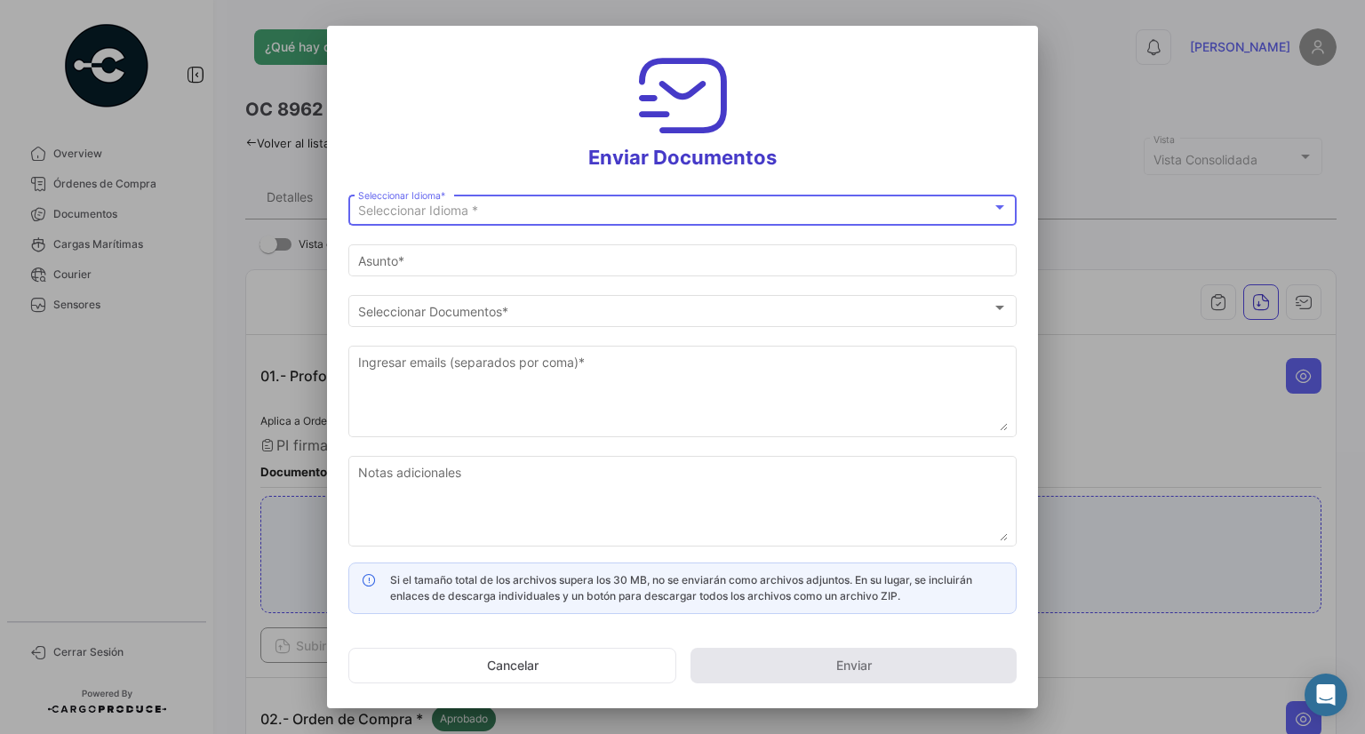
click at [642, 214] on div "Seleccionar Idioma *" at bounding box center [674, 210] width 633 height 15
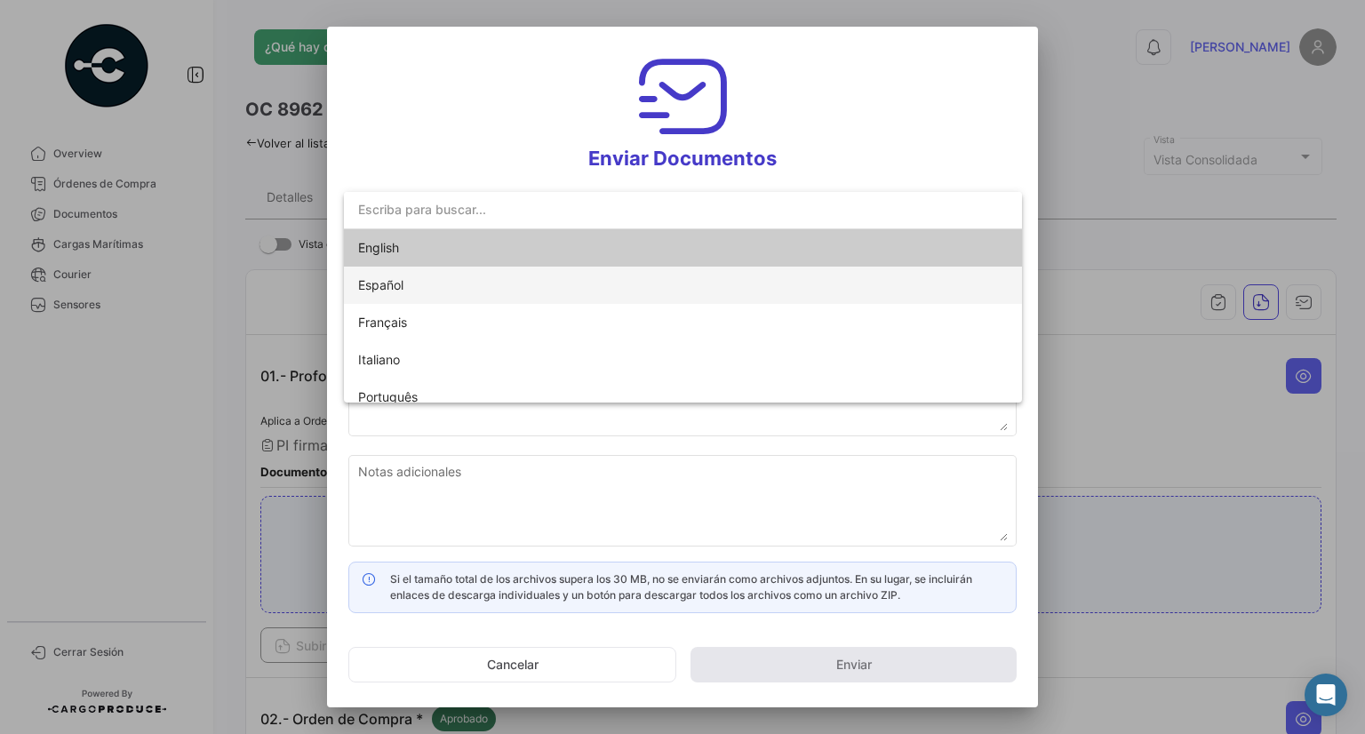
click at [536, 275] on span "Español" at bounding box center [482, 285] width 249 height 37
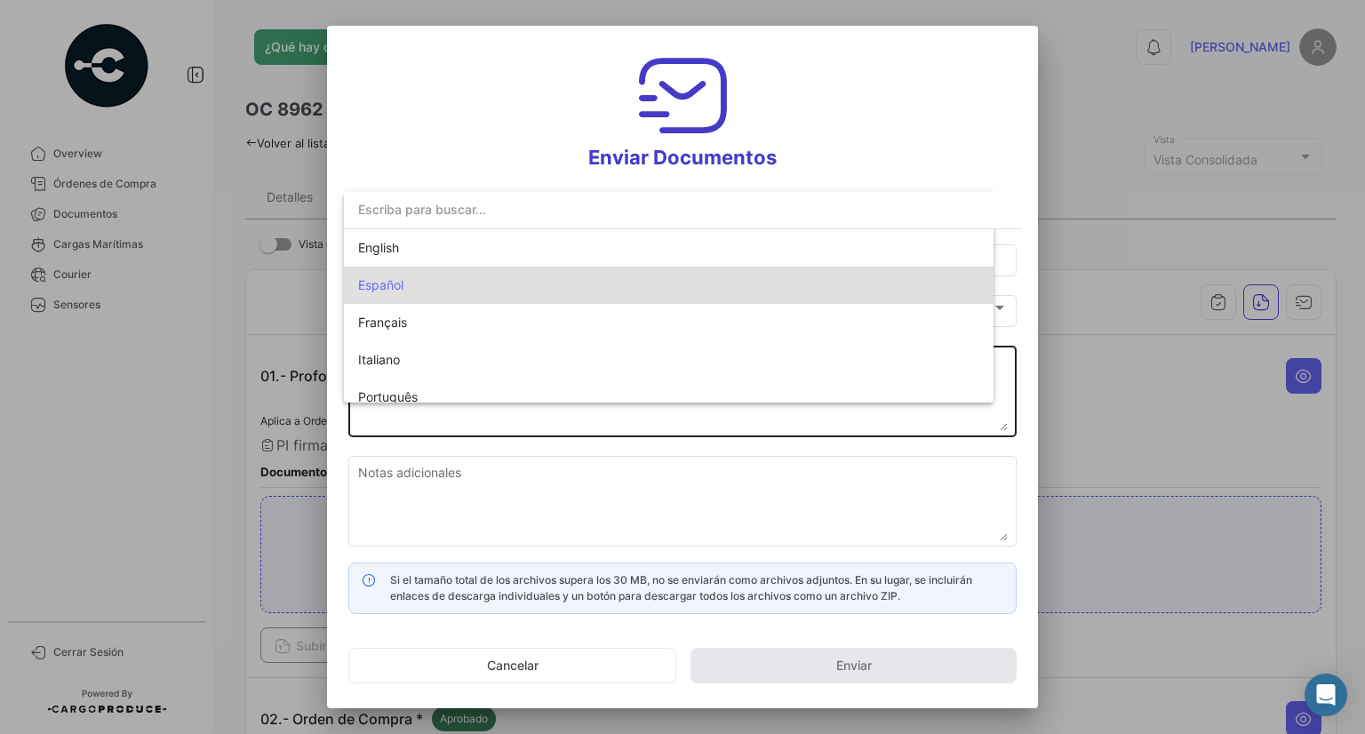
type input "[PERSON_NAME] ha compartido los documentos de la OC # 8962 contigo"
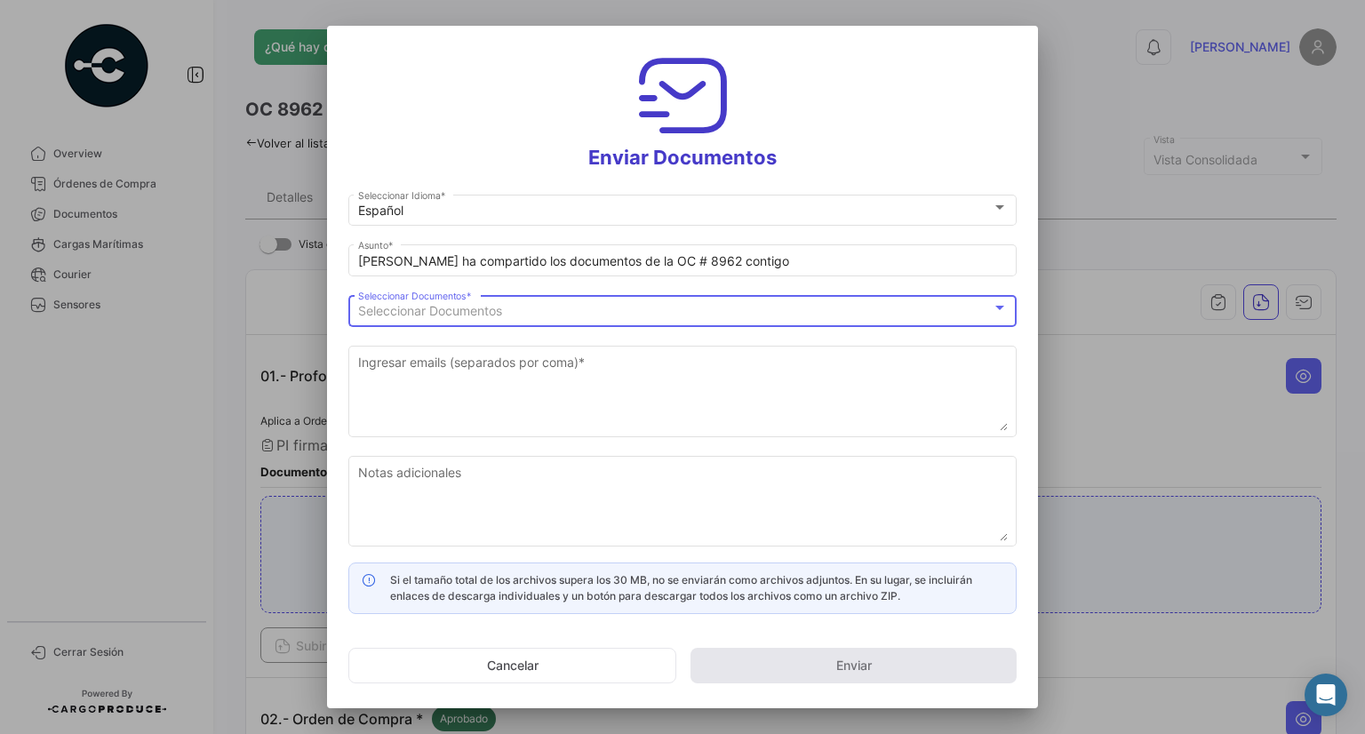
click at [495, 315] on span "Seleccionar Documentos" at bounding box center [430, 310] width 144 height 15
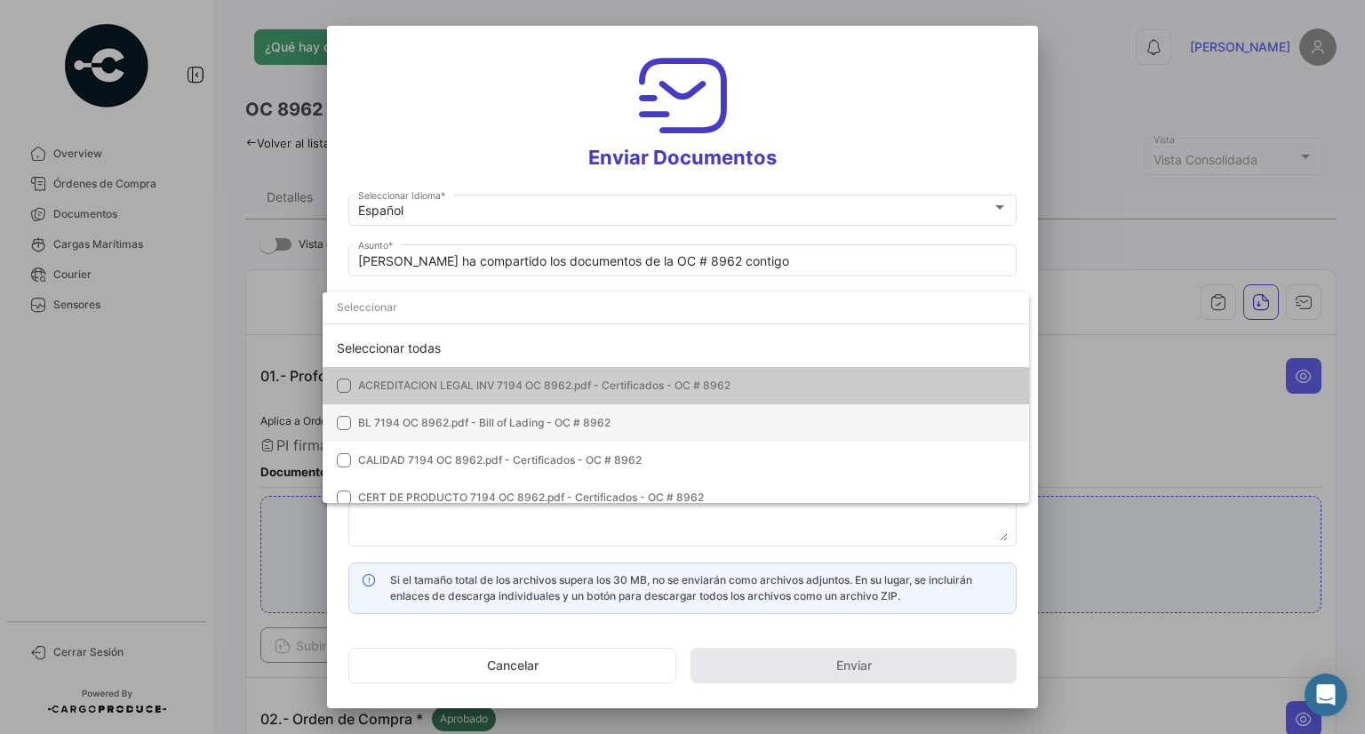
scroll to position [178, 0]
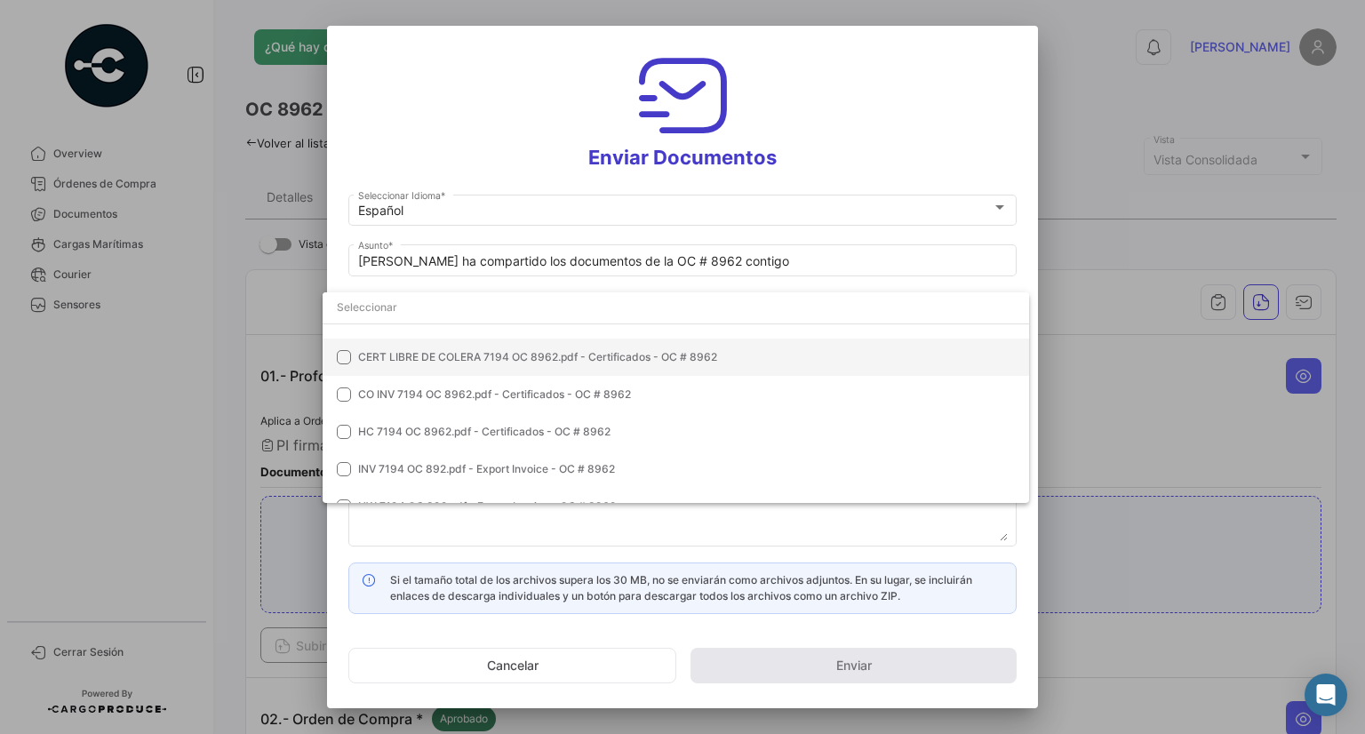
click at [508, 370] on mat-option "CERT LIBRE DE COLERA 7194 OC 8962.pdf - Certificados - OC # 8962" at bounding box center [675, 356] width 706 height 37
click at [503, 552] on div at bounding box center [682, 367] width 1365 height 734
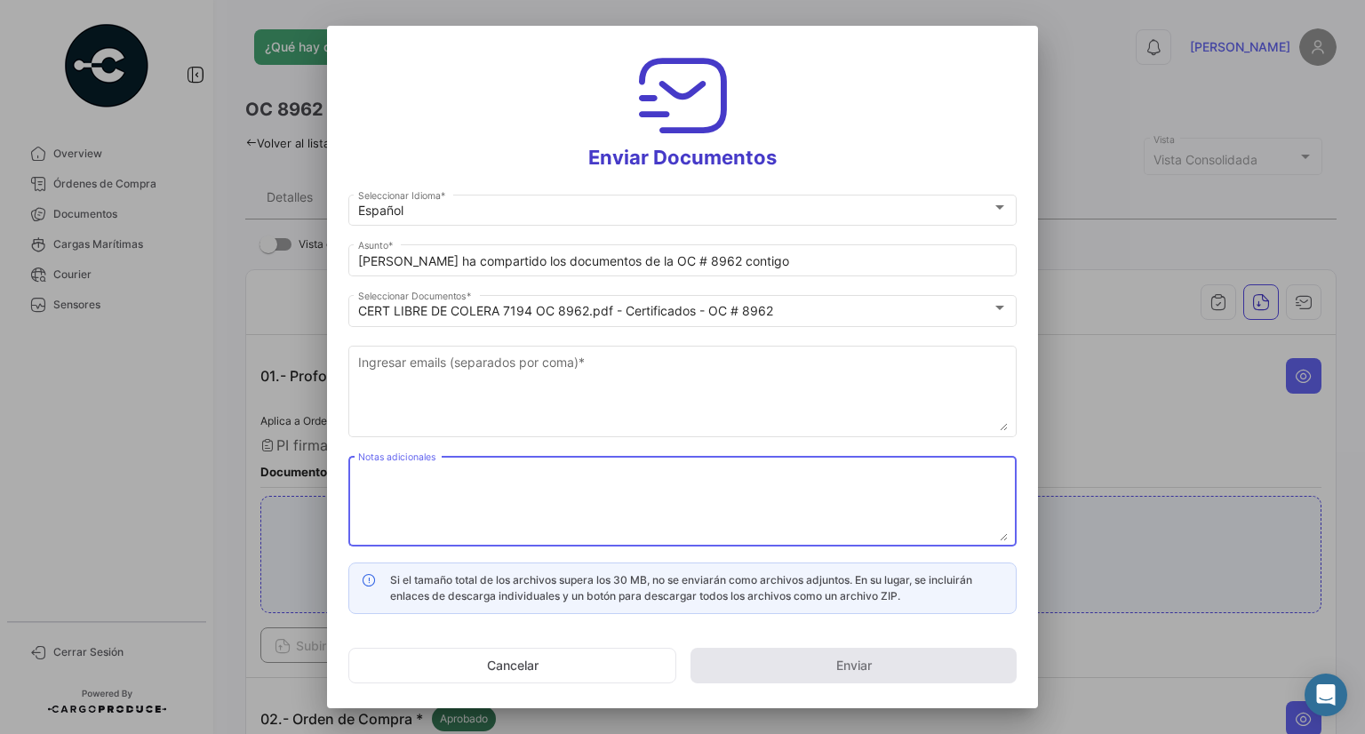
click at [499, 513] on textarea "Notas adicionales" at bounding box center [682, 502] width 649 height 78
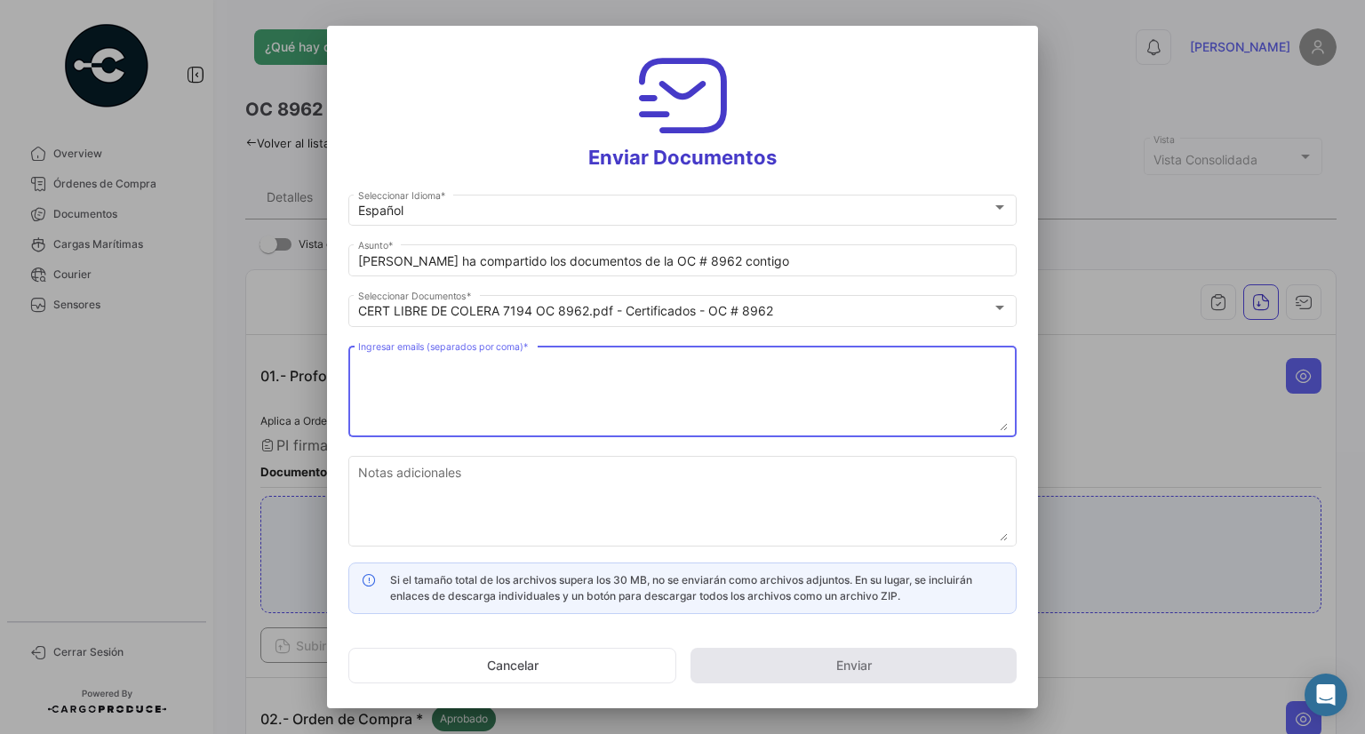
click at [502, 413] on textarea "Ingresar emails (separados por coma) *" at bounding box center [682, 392] width 649 height 78
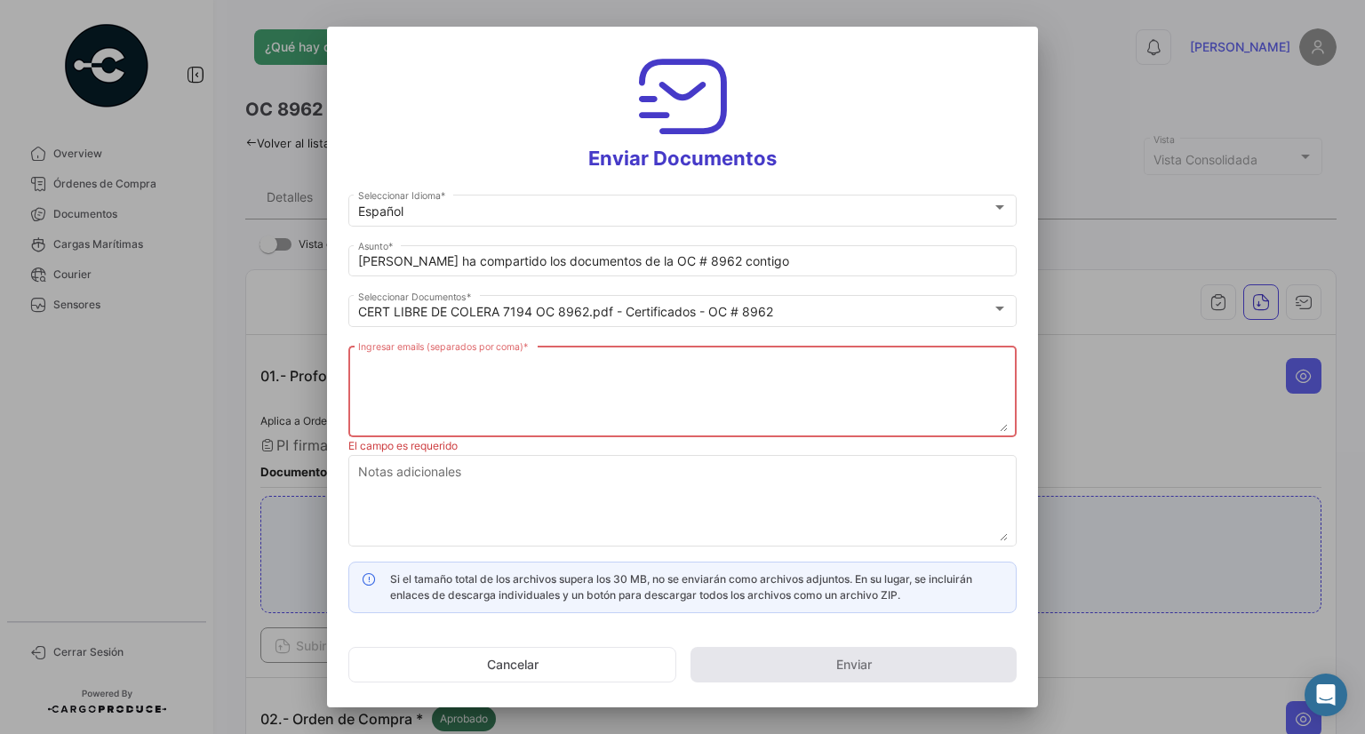
paste textarea "[EMAIL_ADDRESS][DOMAIN_NAME], [EMAIL_ADDRESS][DOMAIN_NAME], [EMAIL_ADDRESS][DOM…"
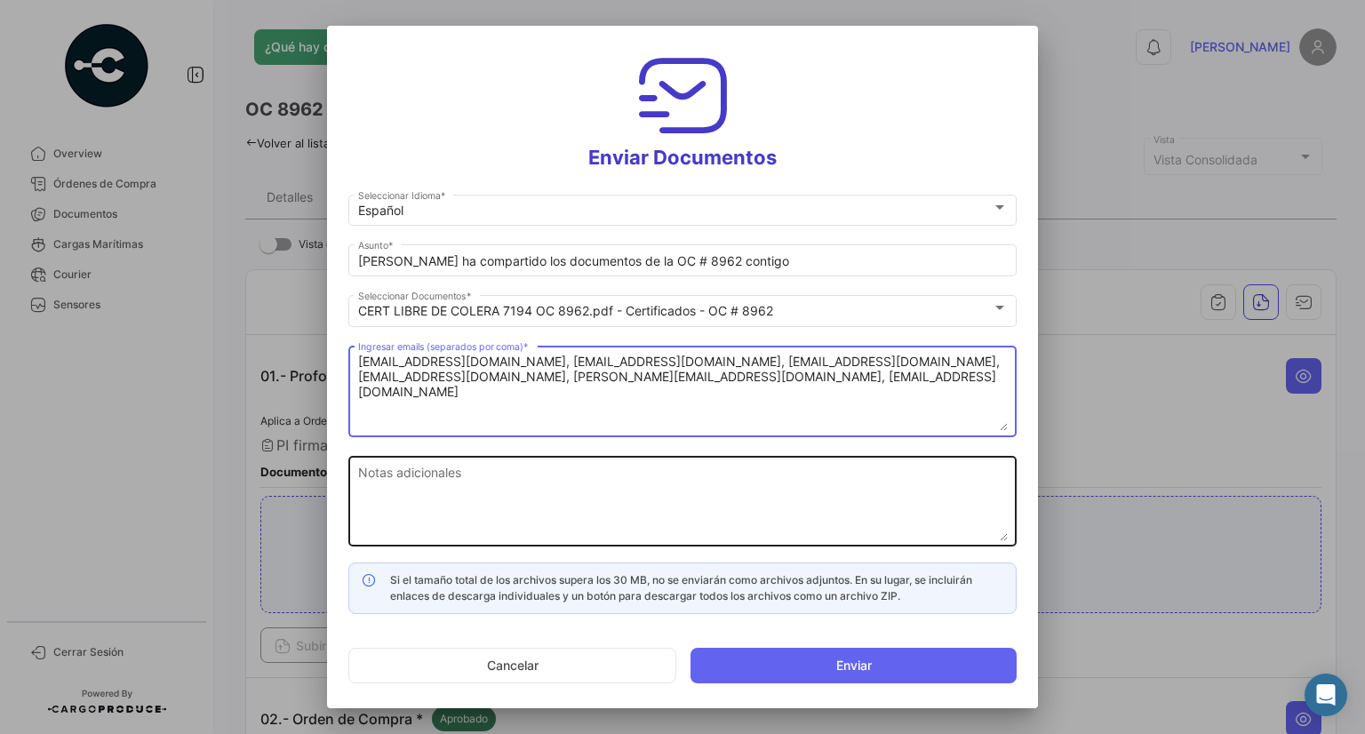
type textarea "[EMAIL_ADDRESS][DOMAIN_NAME], [EMAIL_ADDRESS][DOMAIN_NAME], [EMAIL_ADDRESS][DOM…"
click at [567, 477] on textarea "Notas adicionales" at bounding box center [682, 502] width 649 height 78
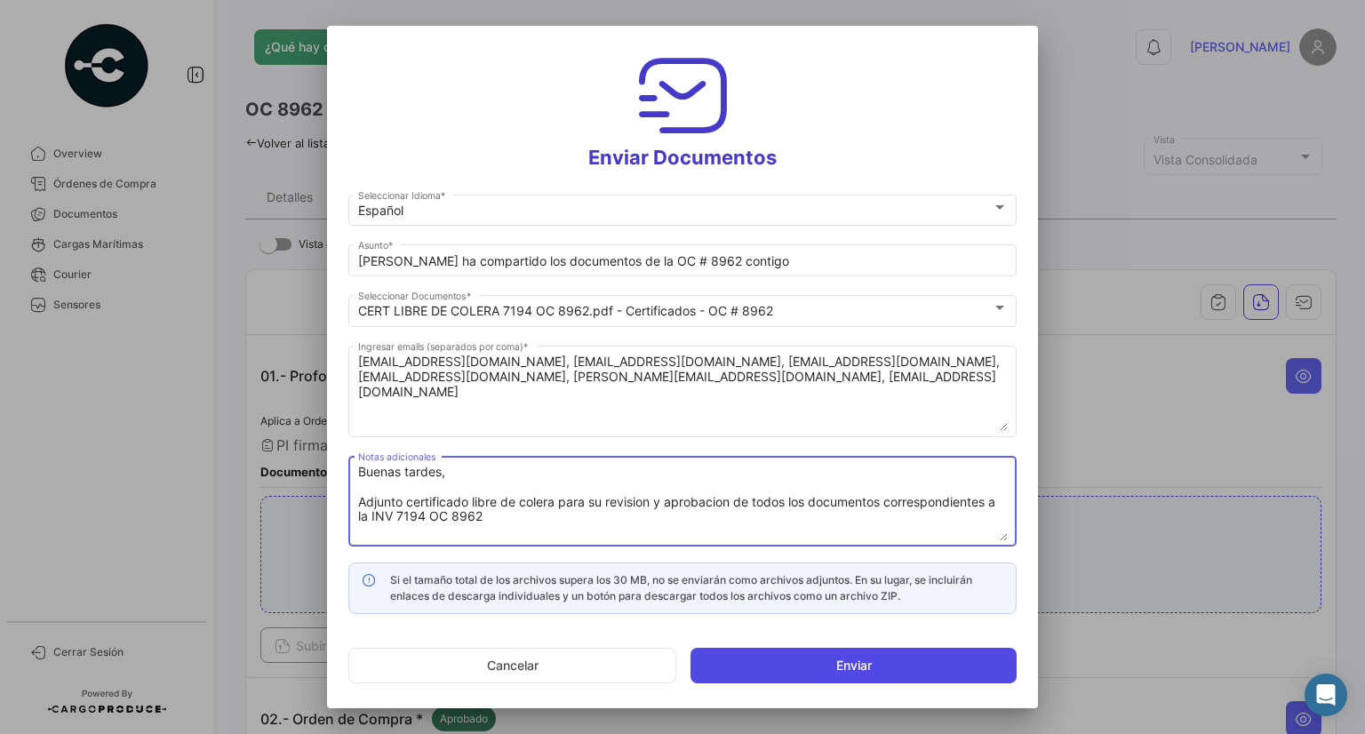
type textarea "Buenas tardes, Adjunto certificado libre de colera para su revision y aprobacio…"
click at [816, 673] on button "Enviar" at bounding box center [853, 666] width 326 height 36
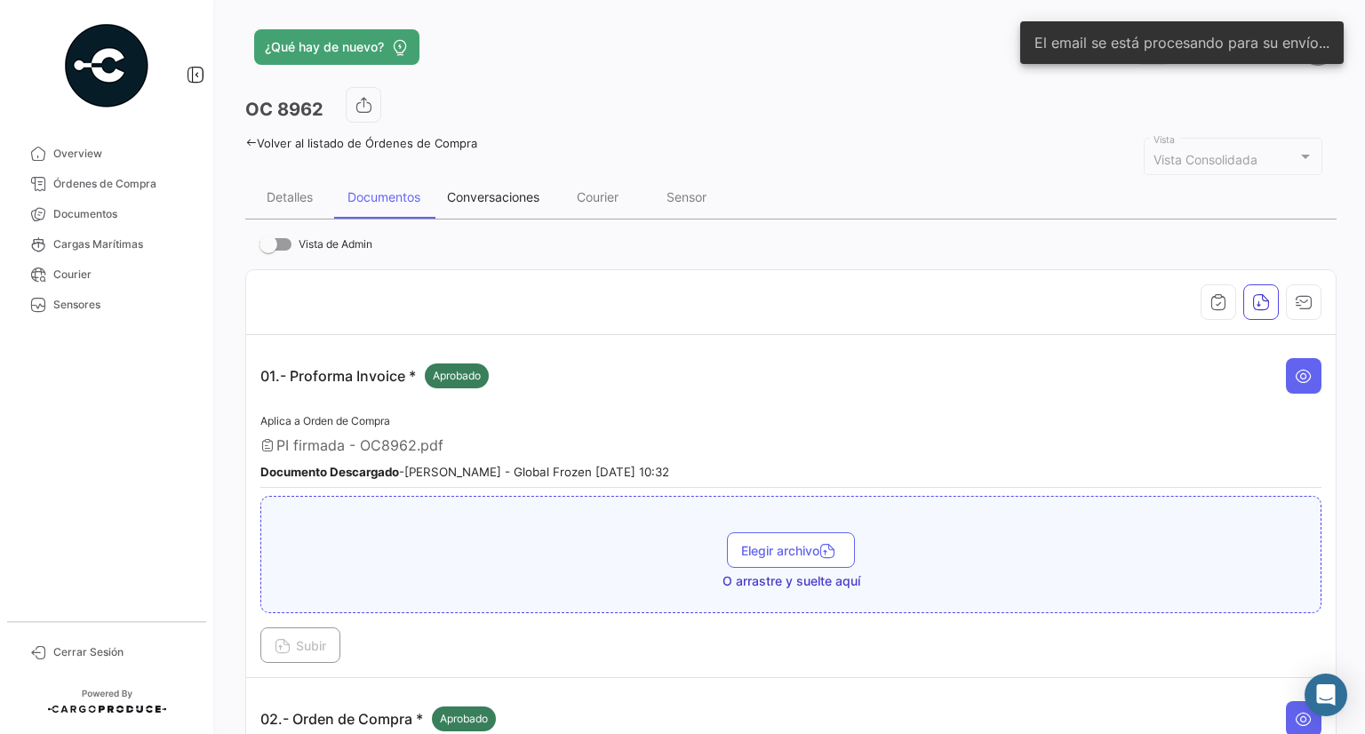
click at [476, 195] on div "Conversaciones" at bounding box center [493, 196] width 92 height 15
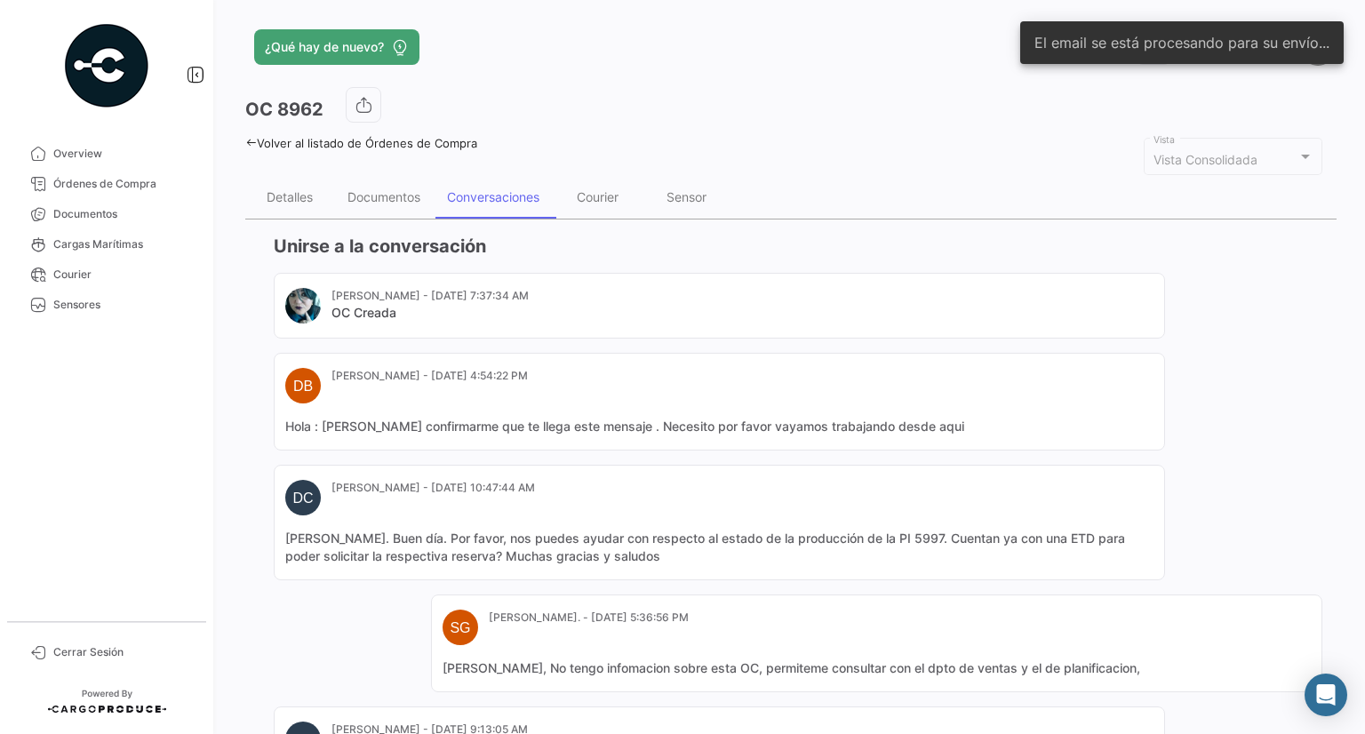
drag, startPoint x: 723, startPoint y: 620, endPoint x: 698, endPoint y: 554, distance: 70.3
click at [698, 579] on div "Marina Castro - Apr 18, 2025, 7:37:34 AM OC Creada DB Daniel Barba - Jun 27, 20…" at bounding box center [798, 630] width 1048 height 714
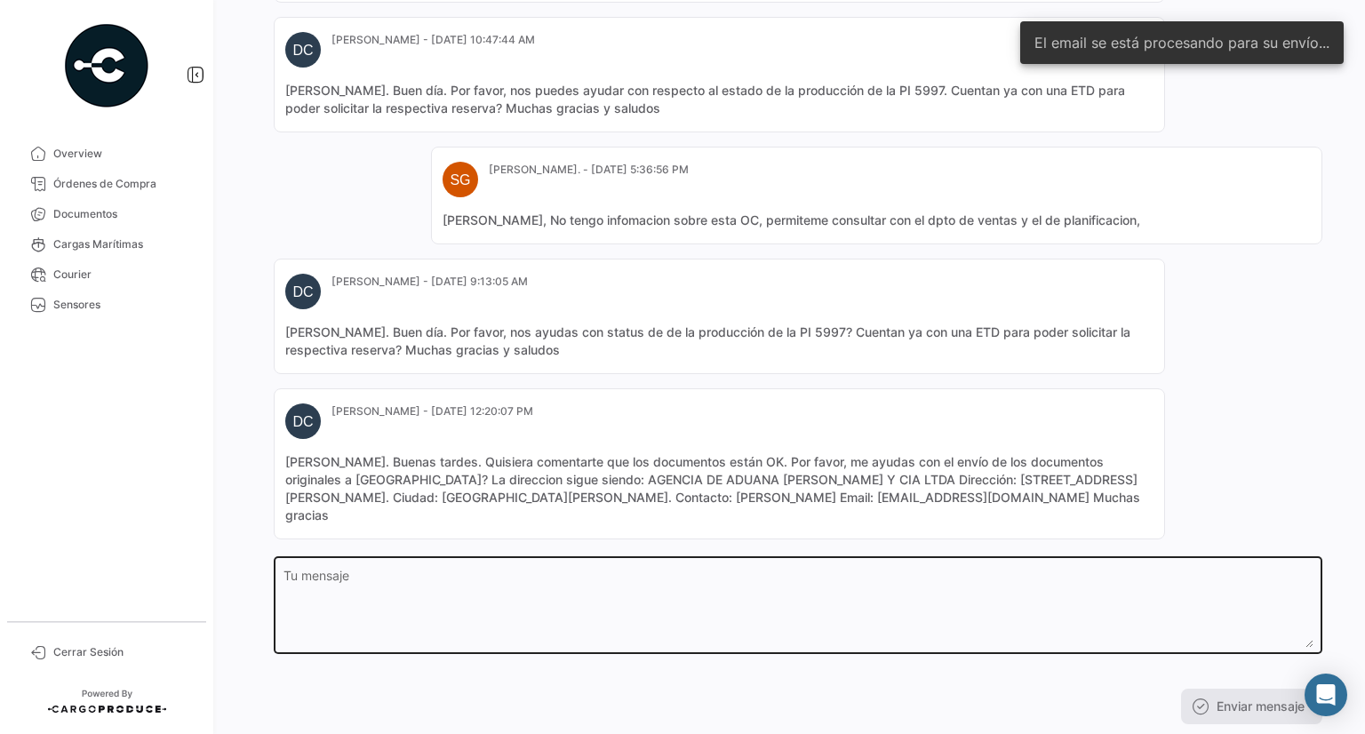
scroll to position [491, 0]
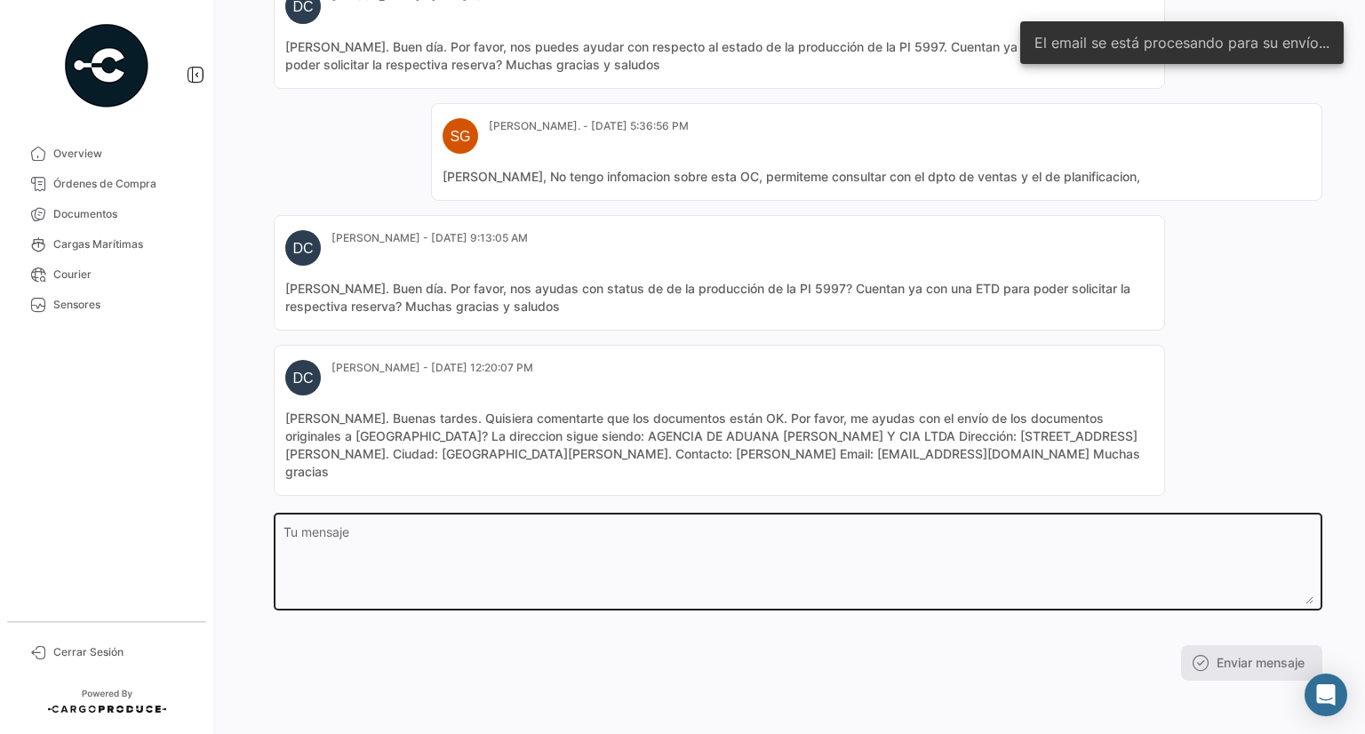
click at [657, 581] on textarea "Tu mensaje" at bounding box center [798, 565] width 1030 height 78
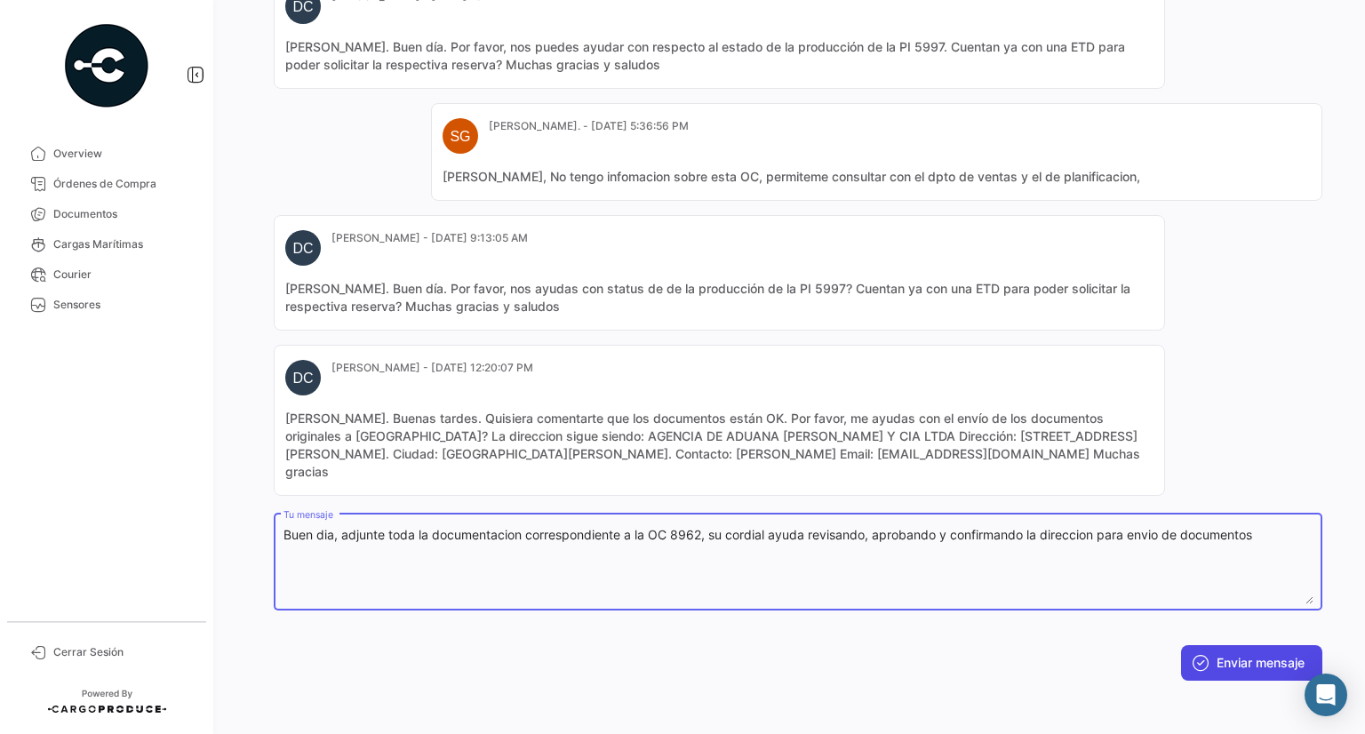
type textarea "Buen dia, adjunte toda la documentacion correspondiente a la OC 8962, su cordia…"
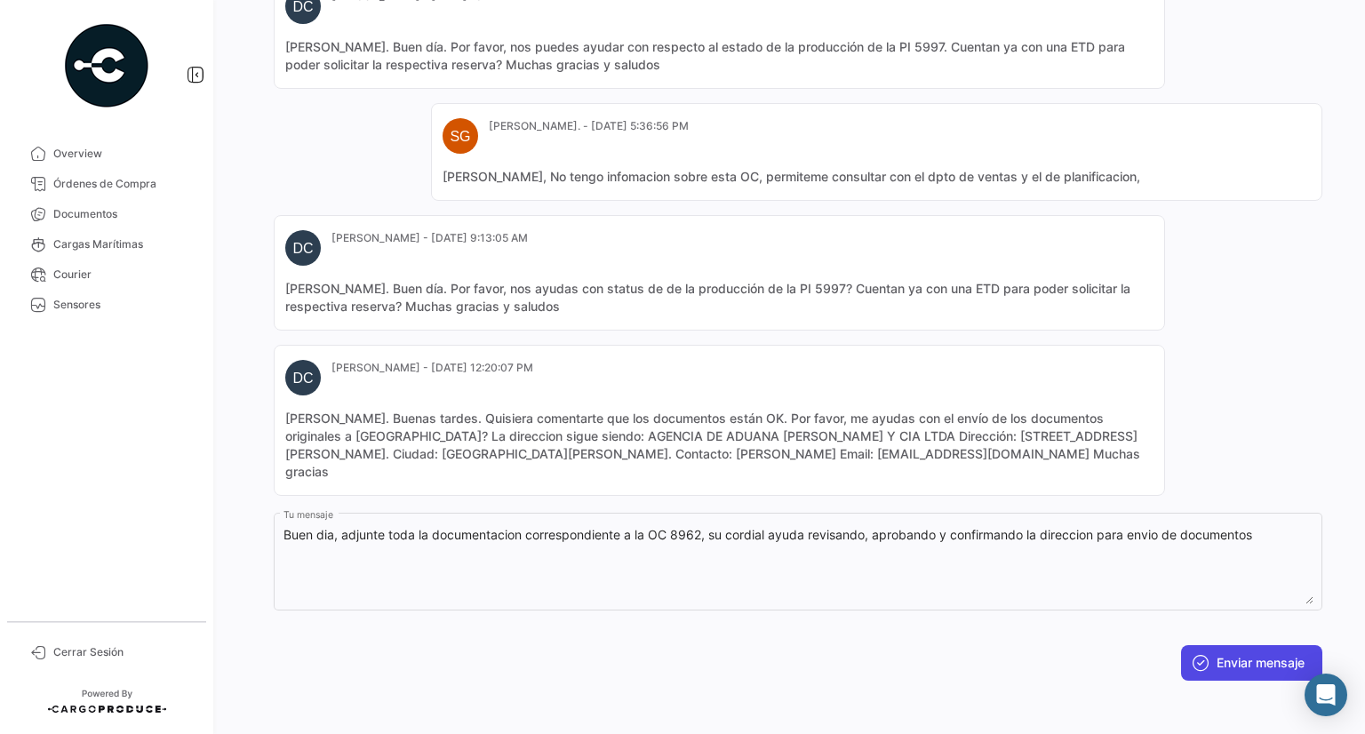
click at [1212, 665] on button "Enviar mensaje" at bounding box center [1251, 663] width 141 height 36
